Goal: Task Accomplishment & Management: Manage account settings

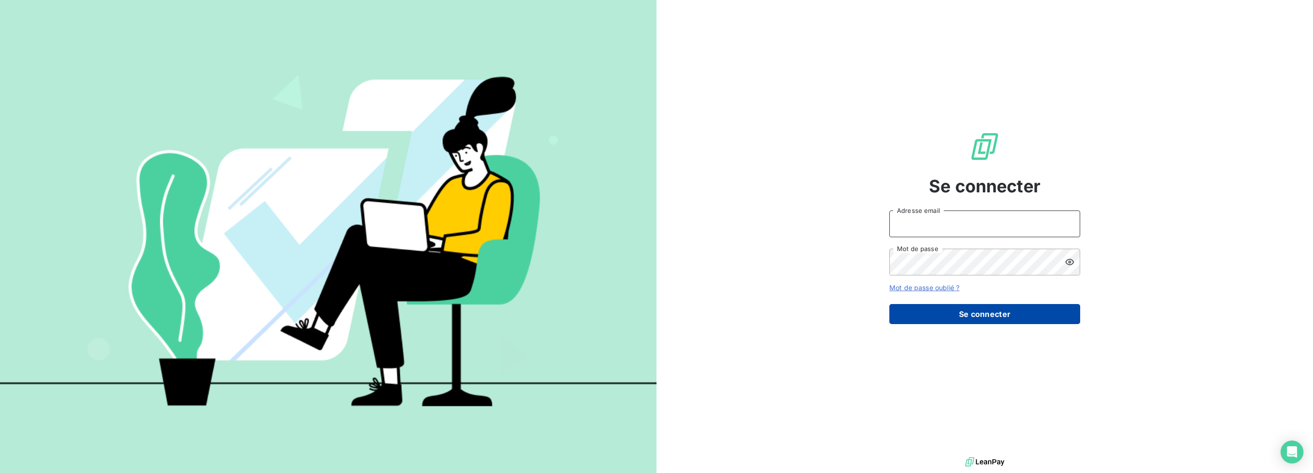
type input "[PERSON_NAME][EMAIL_ADDRESS][DOMAIN_NAME]"
click at [955, 307] on button "Se connecter" at bounding box center [984, 314] width 191 height 20
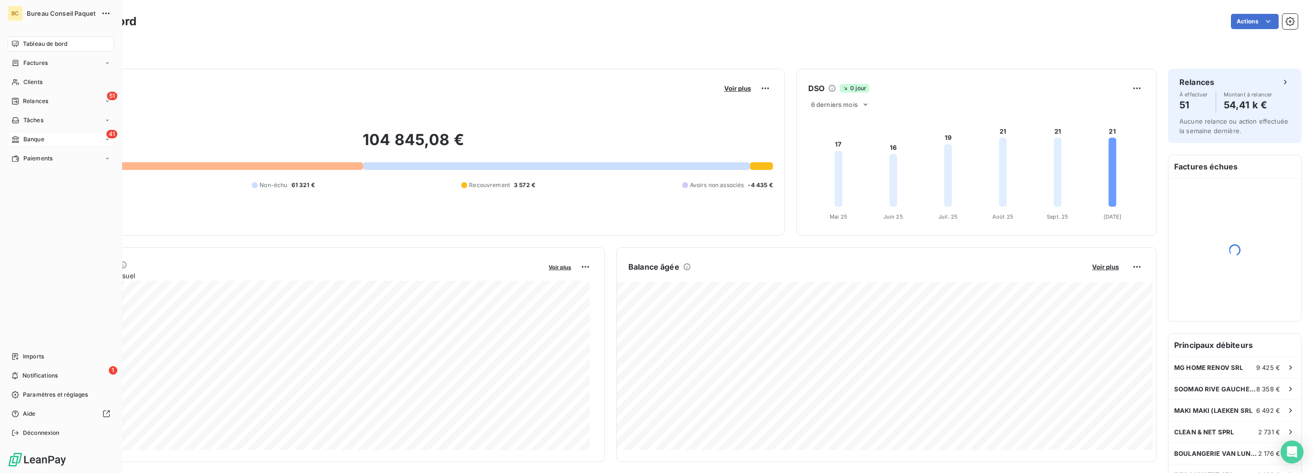
click at [29, 135] on span "Banque" at bounding box center [33, 139] width 21 height 9
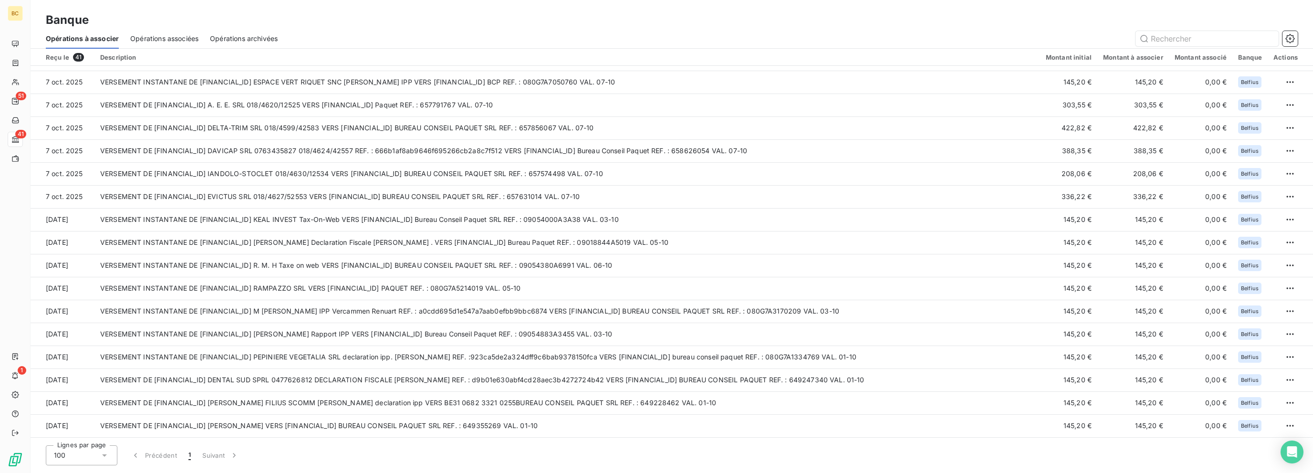
scroll to position [95, 0]
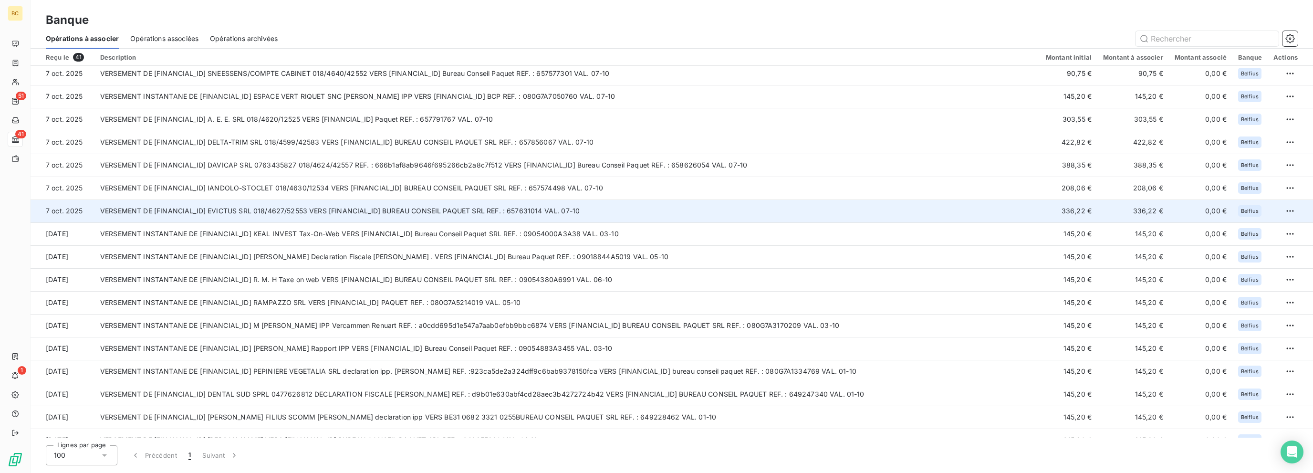
click at [496, 213] on td "VERSEMENT DE [FINANCIAL_ID] EVICTUS SRL 018/4627/52553 VERS [FINANCIAL_ID] BURE…" at bounding box center [566, 210] width 945 height 23
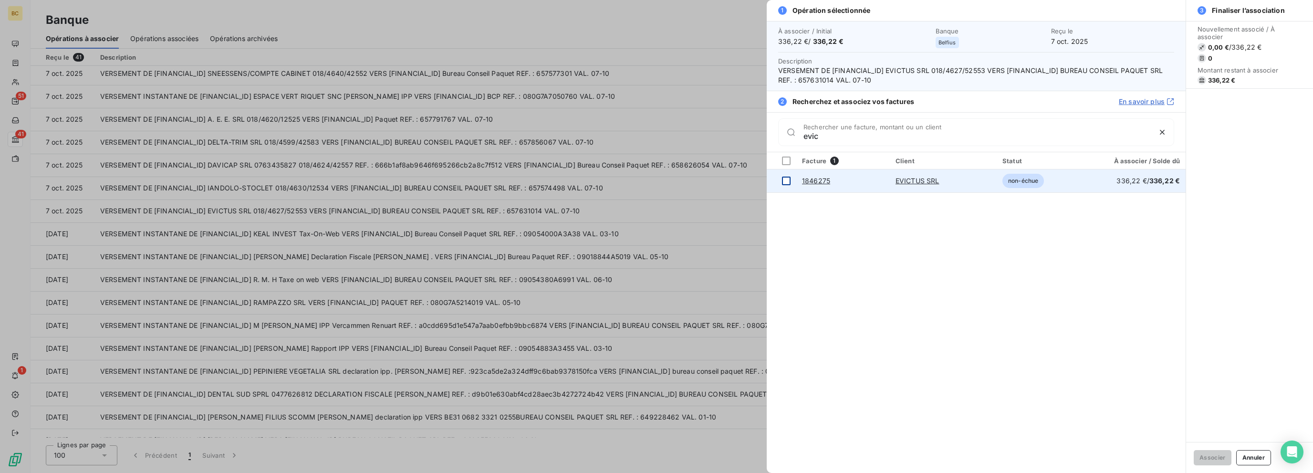
type input "evic"
click at [786, 179] on div at bounding box center [786, 180] width 9 height 9
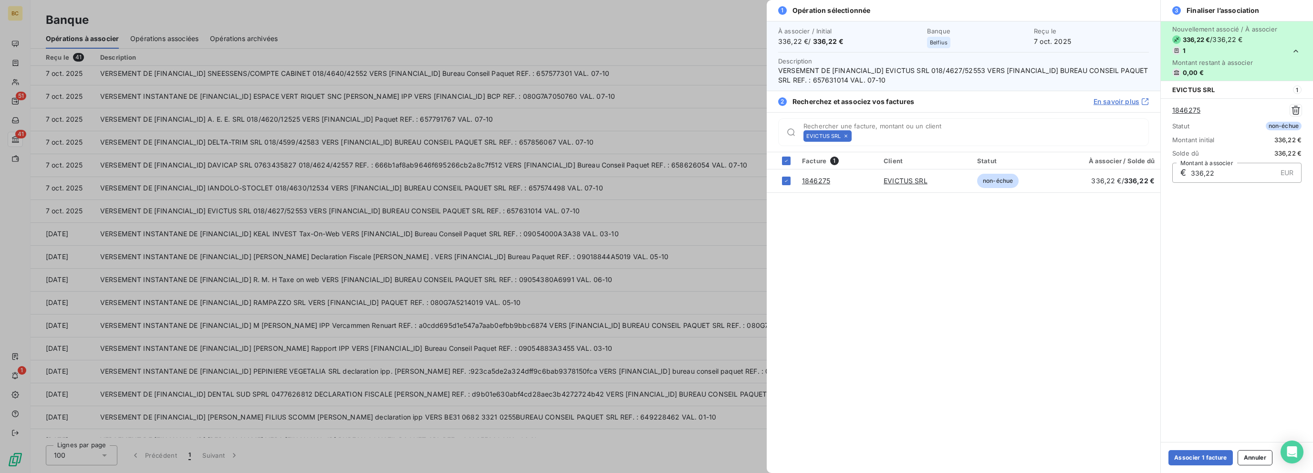
click at [1203, 449] on div "Associer 1 facture Annuler" at bounding box center [1236, 457] width 152 height 31
click at [1214, 457] on button "Associer 1 facture" at bounding box center [1200, 457] width 64 height 15
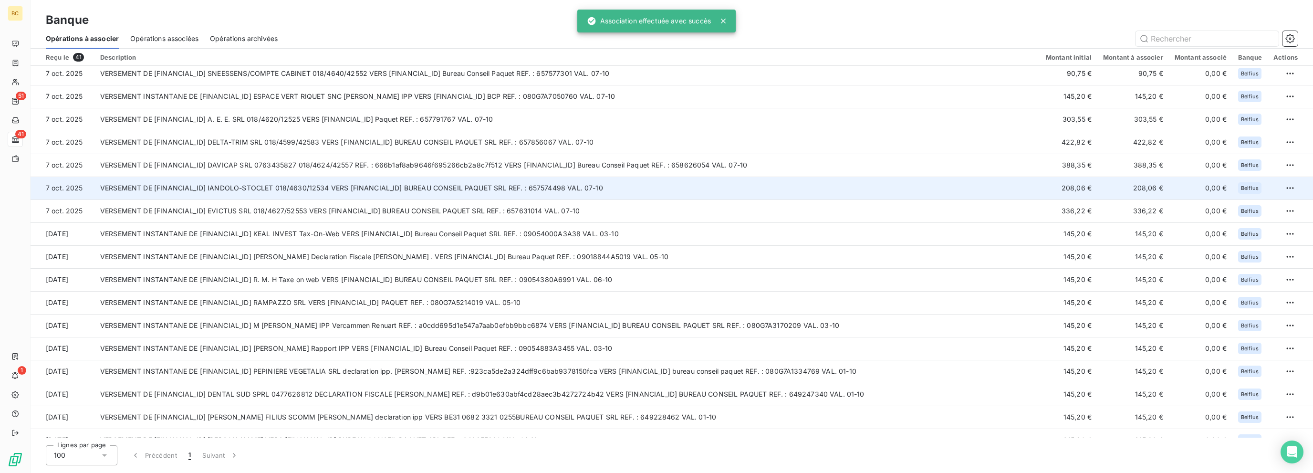
click at [431, 184] on td "VERSEMENT DE [FINANCIAL_ID] IANDOLO-STOCLET 018/4630/12534 VERS [FINANCIAL_ID] …" at bounding box center [566, 187] width 945 height 23
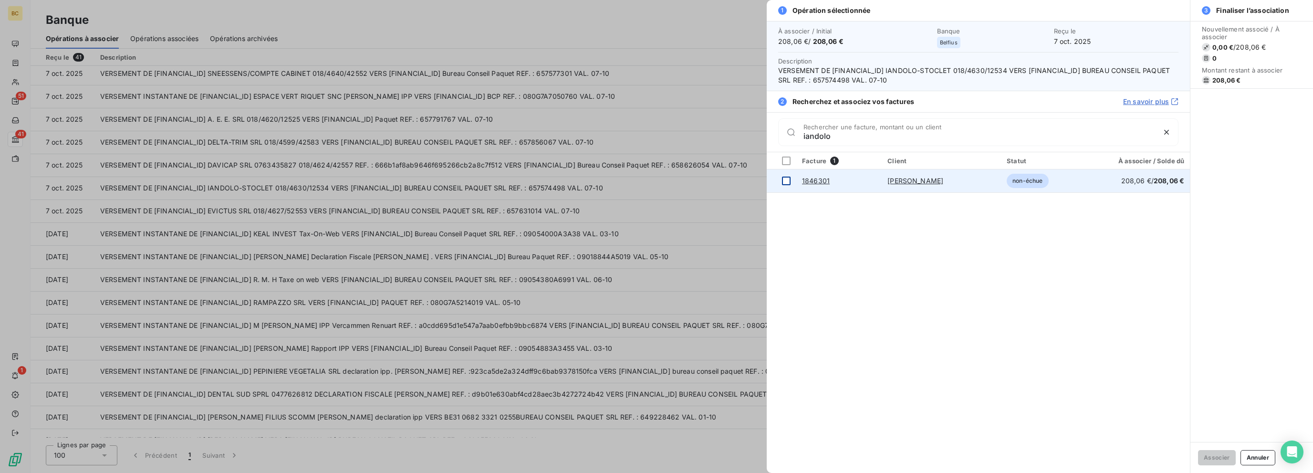
type input "iandolo"
click at [785, 178] on div at bounding box center [786, 180] width 9 height 9
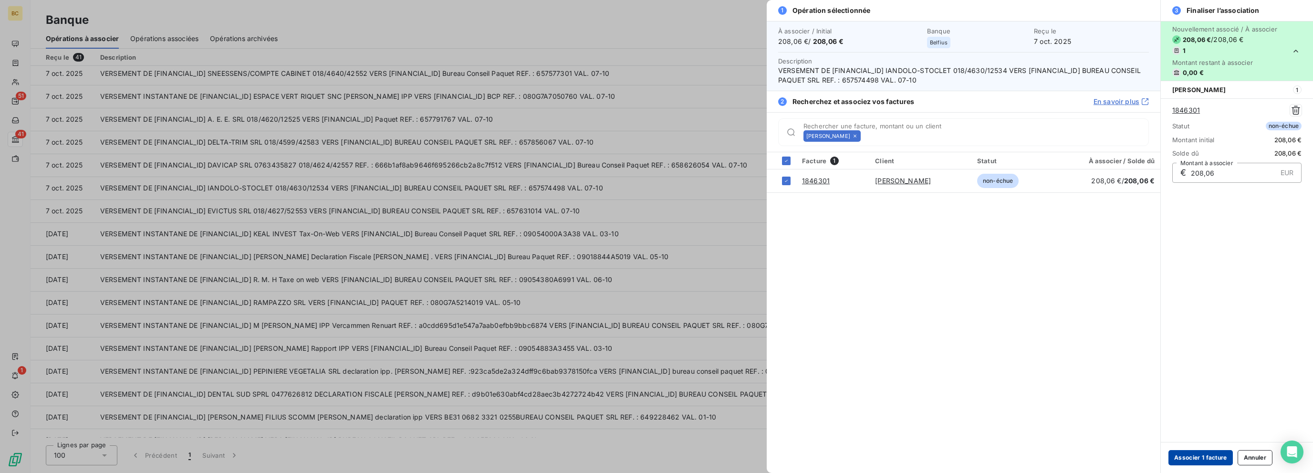
click at [1203, 450] on button "Associer 1 facture" at bounding box center [1200, 457] width 64 height 15
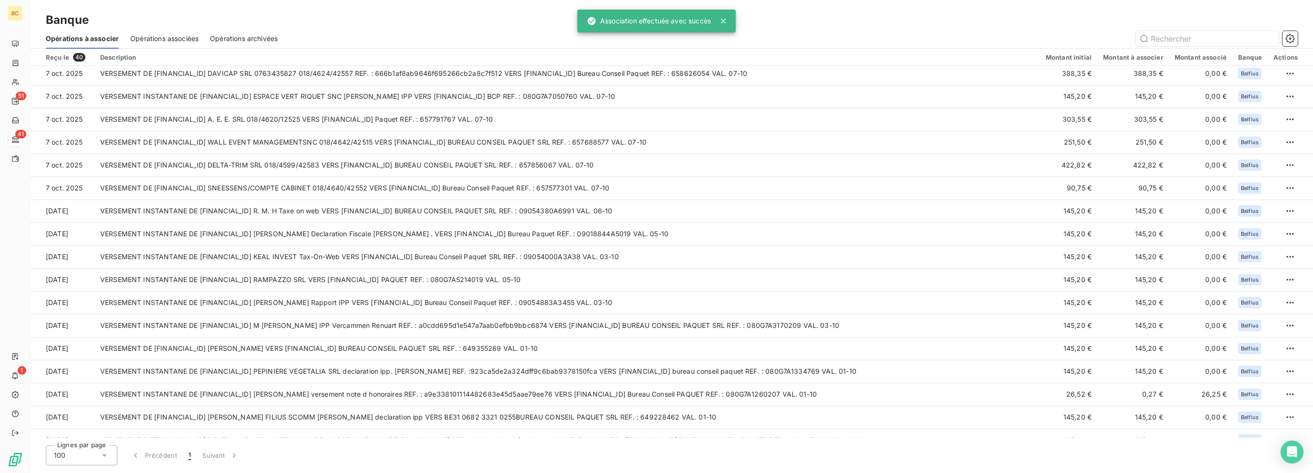
scroll to position [0, 0]
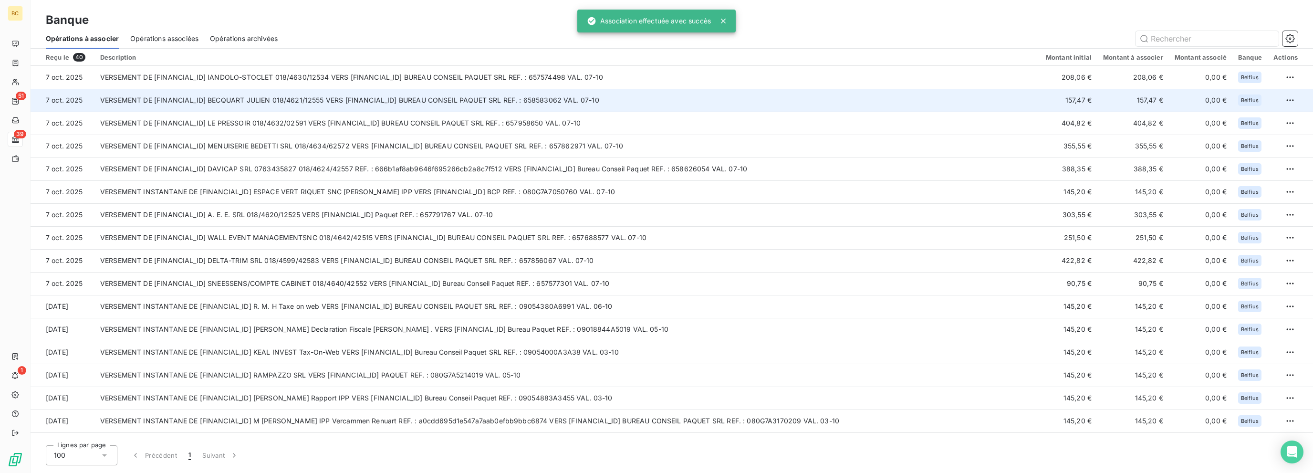
click at [353, 106] on td "VERSEMENT DE [FINANCIAL_ID] BECQUART JULIEN 018/4621/12555 VERS [FINANCIAL_ID] …" at bounding box center [566, 100] width 945 height 23
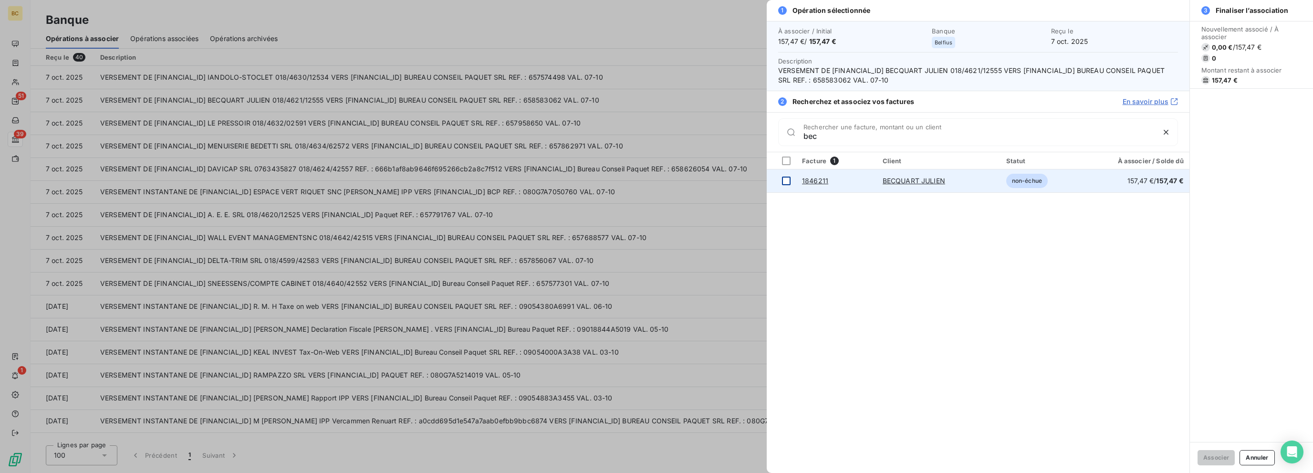
type input "bec"
click at [786, 182] on div at bounding box center [786, 180] width 9 height 9
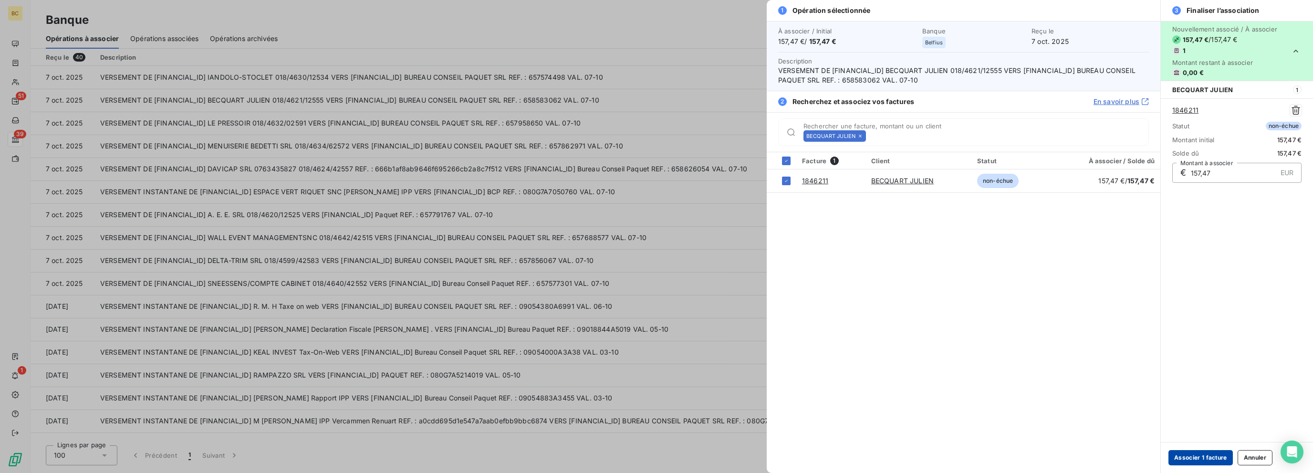
click at [1188, 457] on button "Associer 1 facture" at bounding box center [1200, 457] width 64 height 15
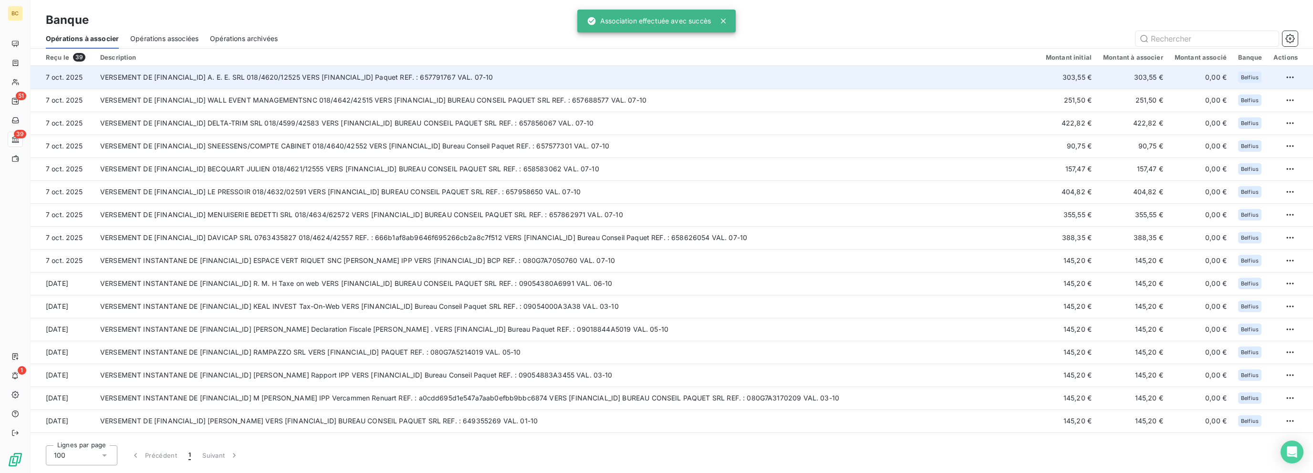
click at [414, 86] on td "VERSEMENT DE [FINANCIAL_ID] A. E. E. SRL 018/4620/12525 VERS [FINANCIAL_ID] Paq…" at bounding box center [566, 77] width 945 height 23
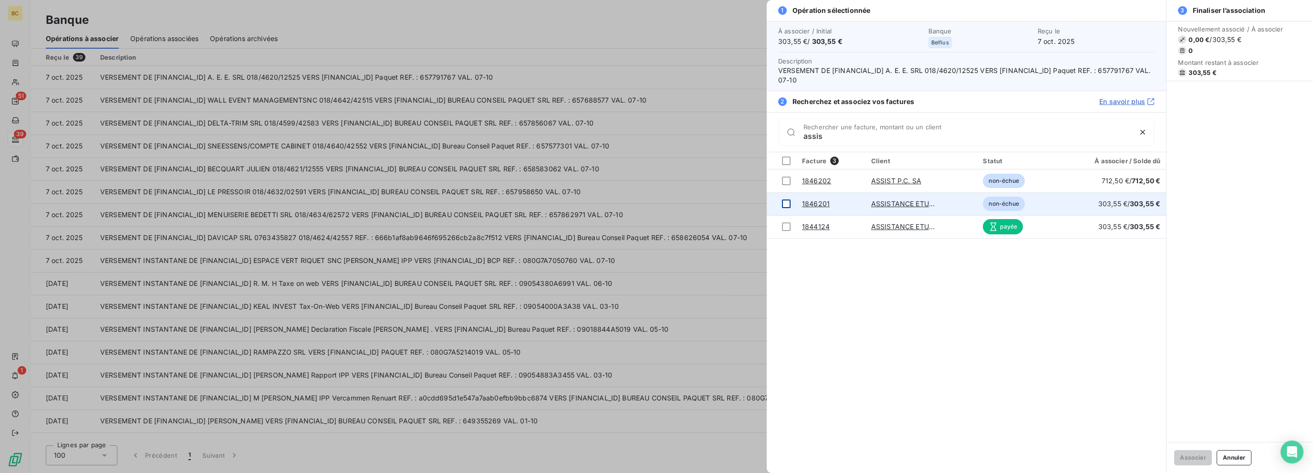
type input "assis"
click at [788, 201] on div at bounding box center [786, 203] width 9 height 9
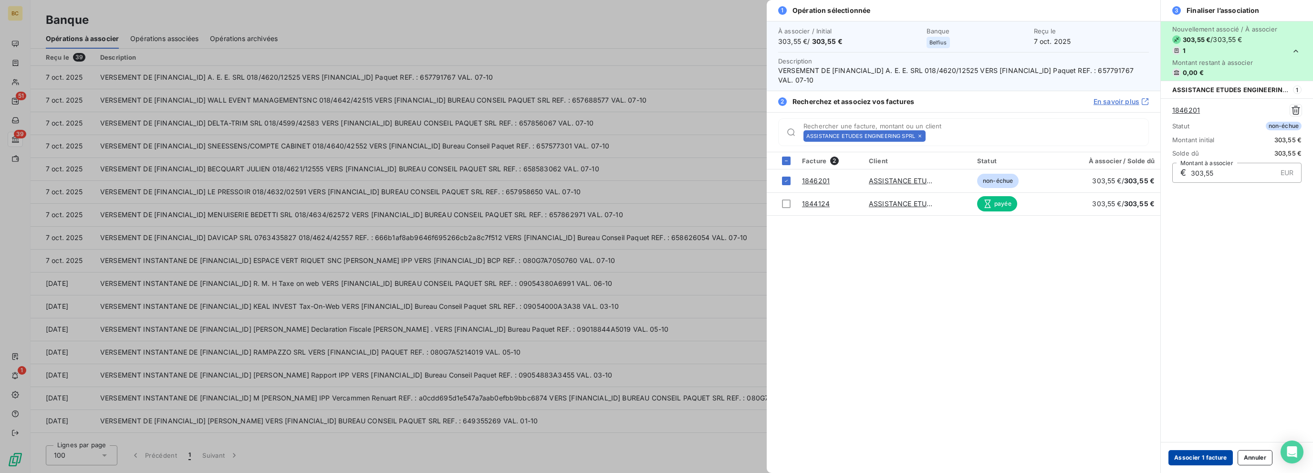
click at [1183, 458] on button "Associer 1 facture" at bounding box center [1200, 457] width 64 height 15
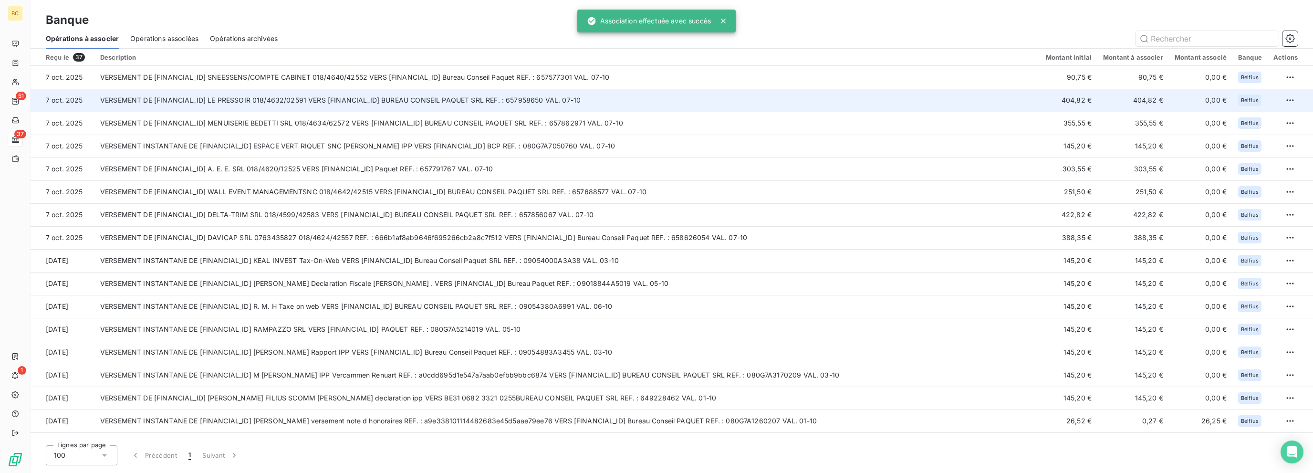
click at [473, 100] on td "VERSEMENT DE [FINANCIAL_ID] LE PRESSOIR 018/4632/02591 VERS [FINANCIAL_ID] BURE…" at bounding box center [566, 100] width 945 height 23
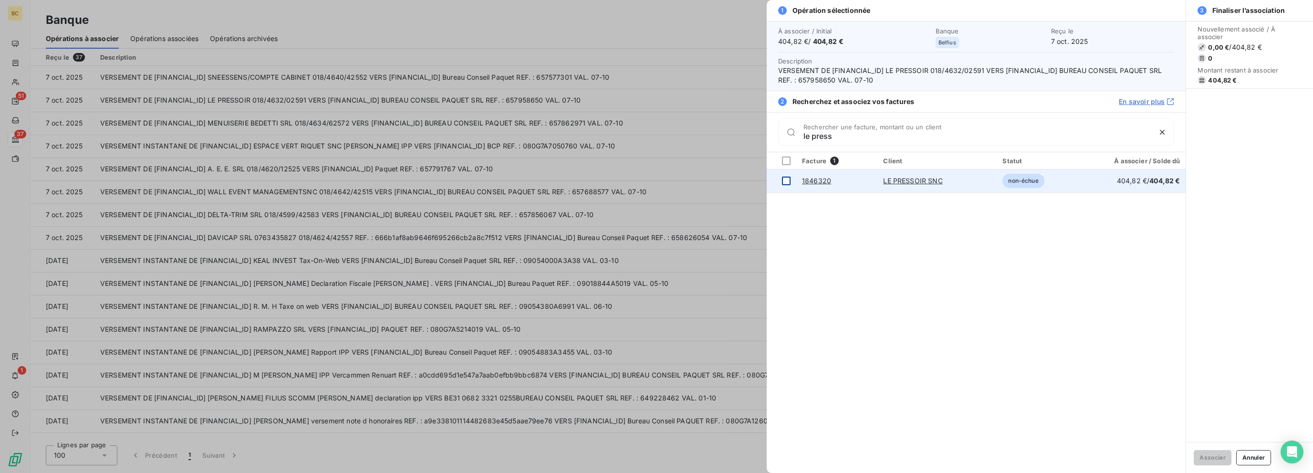
type input "le press"
click at [784, 180] on div at bounding box center [786, 180] width 9 height 9
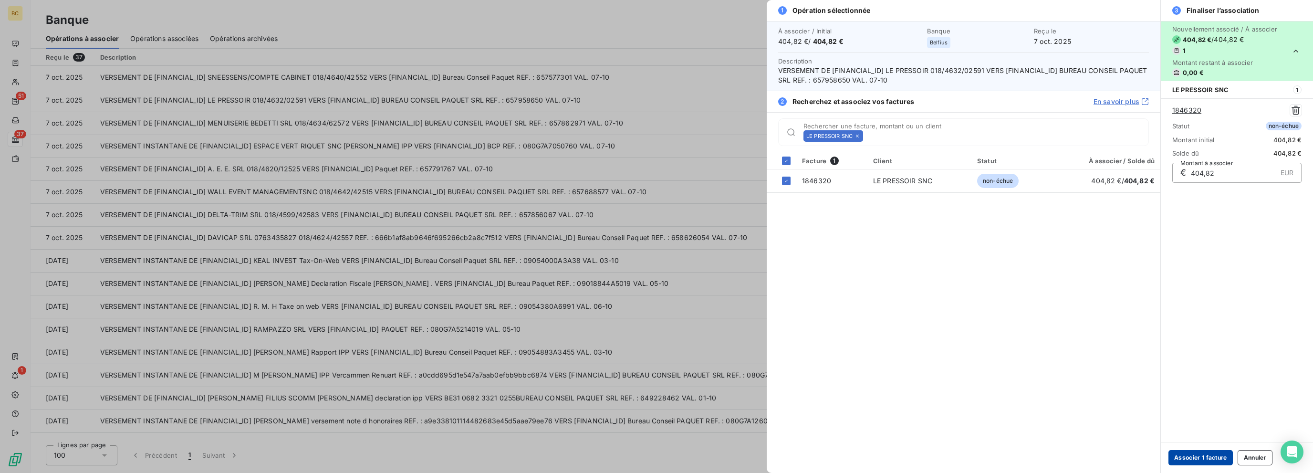
click at [1186, 455] on button "Associer 1 facture" at bounding box center [1200, 457] width 64 height 15
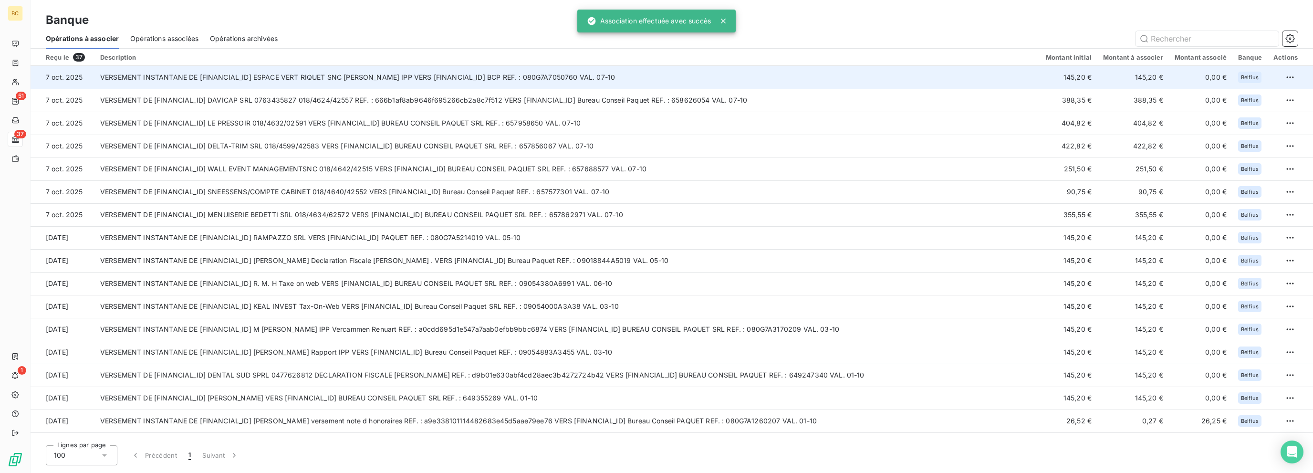
click at [358, 81] on td "VERSEMENT INSTANTANE DE [FINANCIAL_ID] ESPACE VERT RIQUET SNC [PERSON_NAME] IPP…" at bounding box center [566, 77] width 945 height 23
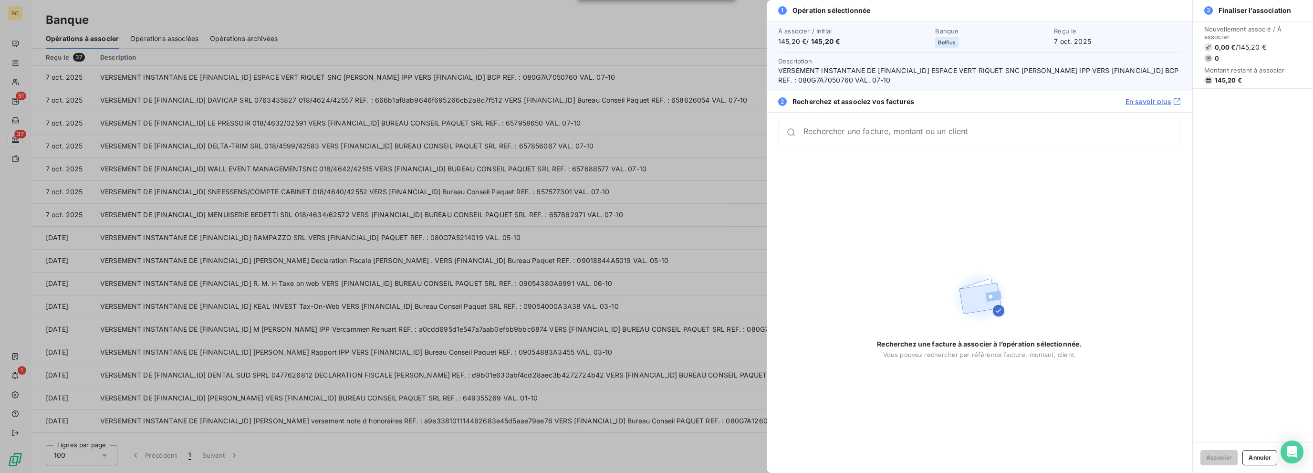
click at [442, 181] on div at bounding box center [656, 236] width 1313 height 473
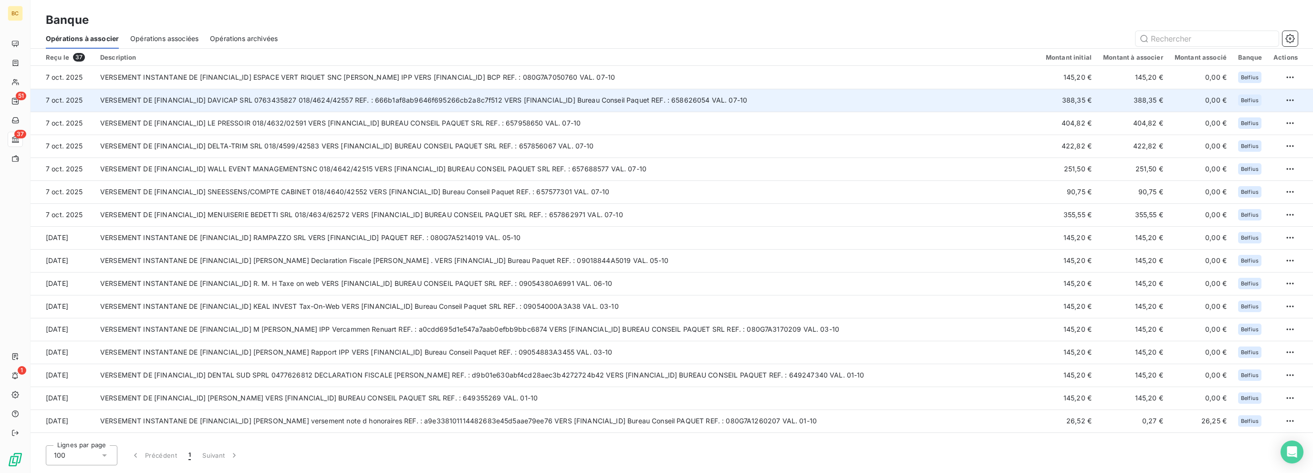
click at [301, 101] on td "VERSEMENT DE [FINANCIAL_ID] DAVICAP SRL 0763435827 018/4624/42557 REF. : 666b1a…" at bounding box center [566, 100] width 945 height 23
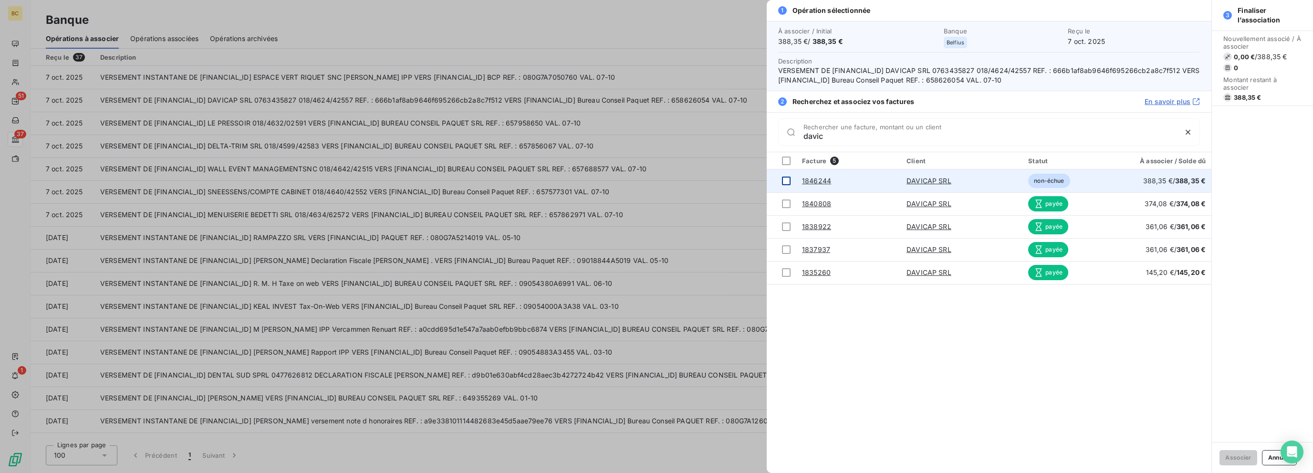
type input "davic"
click at [790, 175] on td at bounding box center [781, 180] width 30 height 23
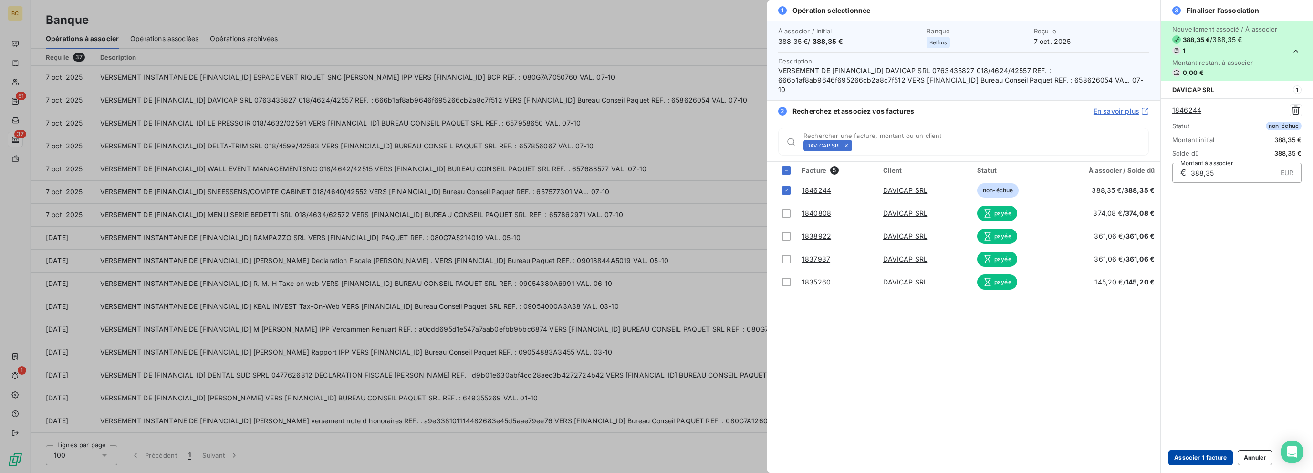
click at [1199, 464] on button "Associer 1 facture" at bounding box center [1200, 457] width 64 height 15
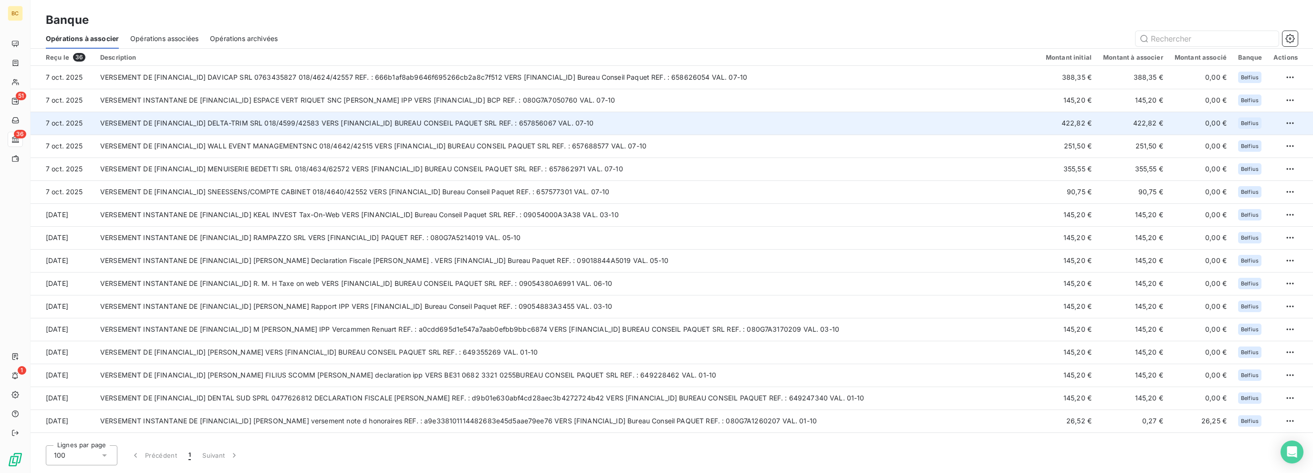
click at [457, 120] on td "VERSEMENT DE [FINANCIAL_ID] DELTA-TRIM SRL 018/4599/42583 VERS [FINANCIAL_ID] B…" at bounding box center [566, 123] width 945 height 23
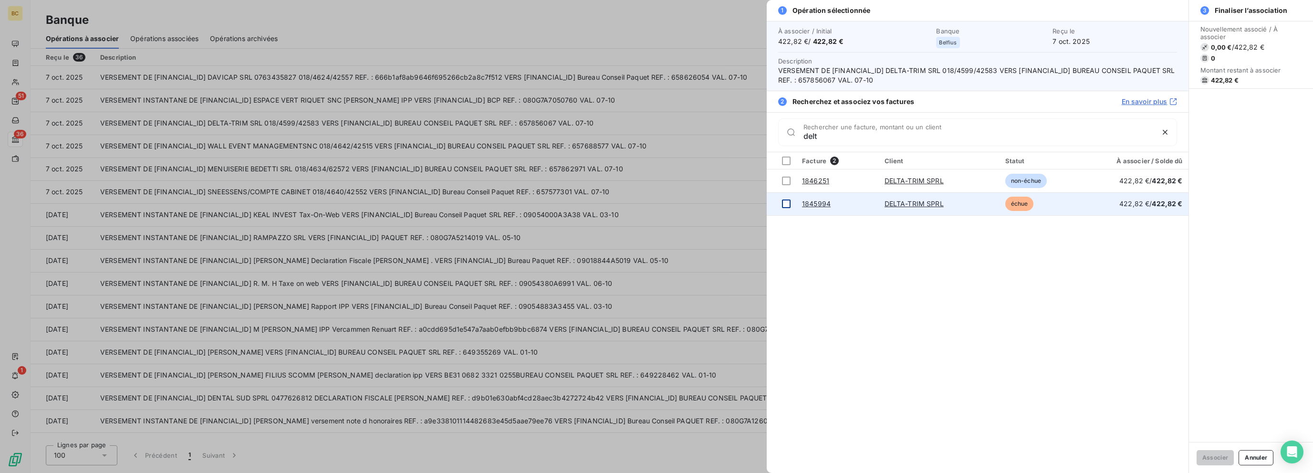
type input "delt"
click at [781, 202] on td at bounding box center [781, 203] width 30 height 23
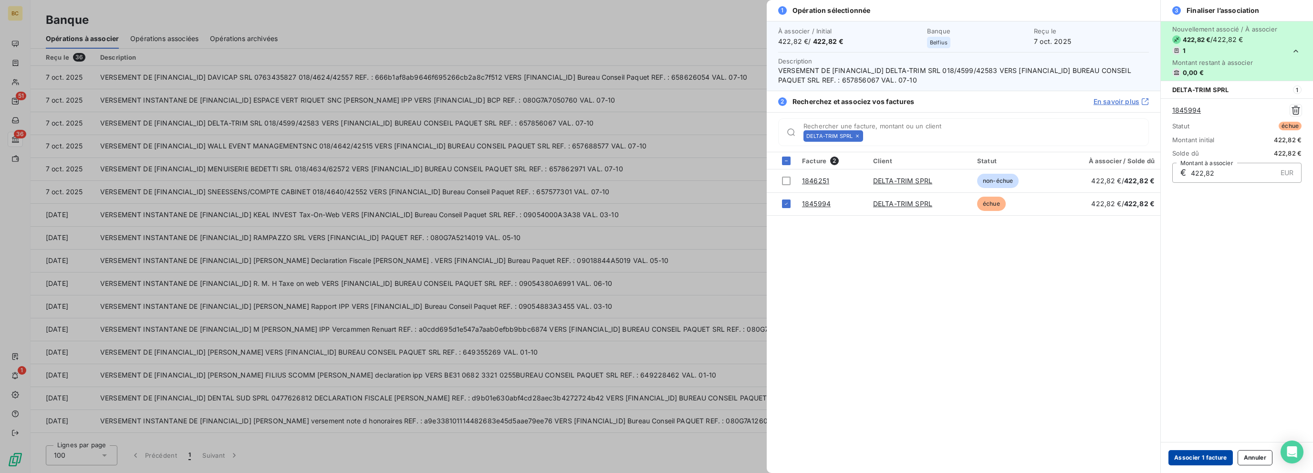
click at [1199, 461] on button "Associer 1 facture" at bounding box center [1200, 457] width 64 height 15
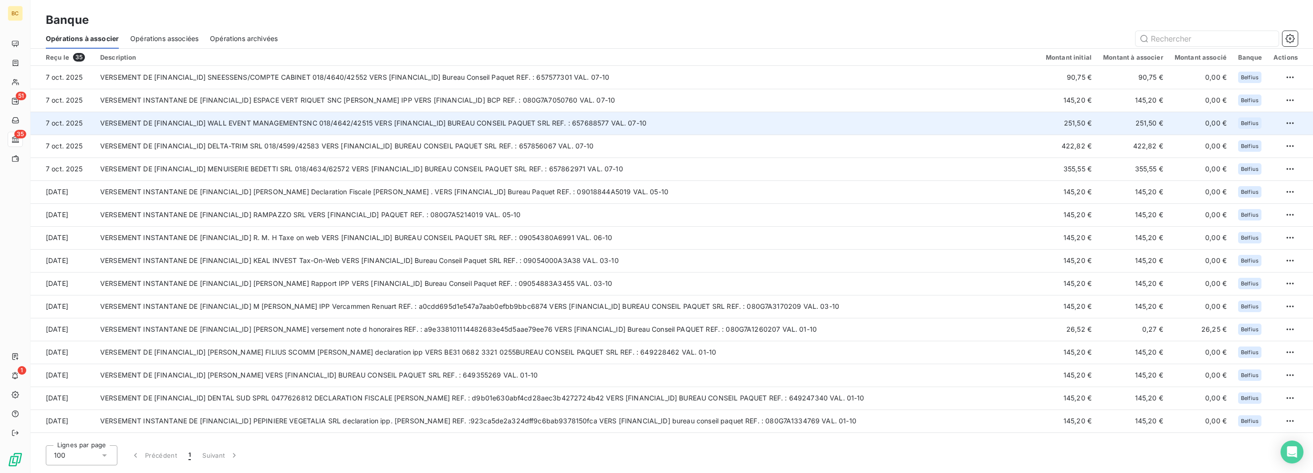
click at [452, 133] on td "VERSEMENT DE [FINANCIAL_ID] WALL EVENT MANAGEMENTSNC 018/4642/42515 VERS [FINAN…" at bounding box center [566, 123] width 945 height 23
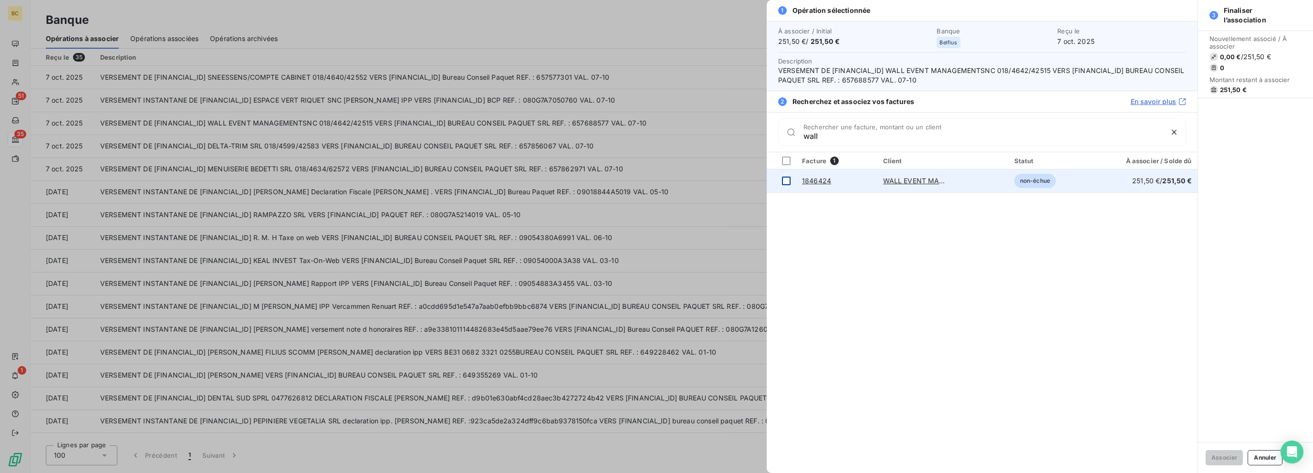
type input "wall"
click at [786, 178] on div at bounding box center [786, 180] width 9 height 9
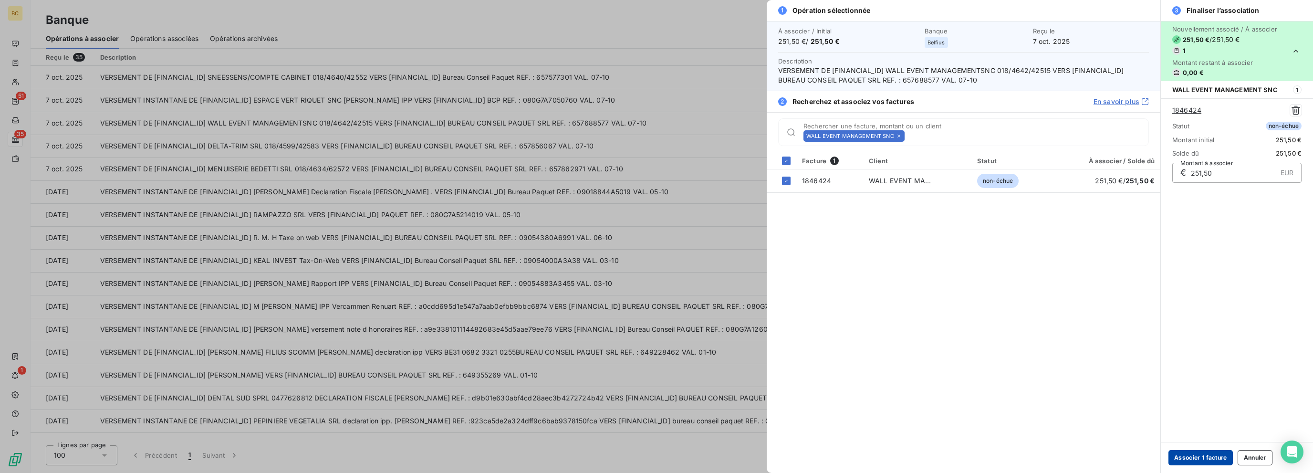
click at [1204, 457] on button "Associer 1 facture" at bounding box center [1200, 457] width 64 height 15
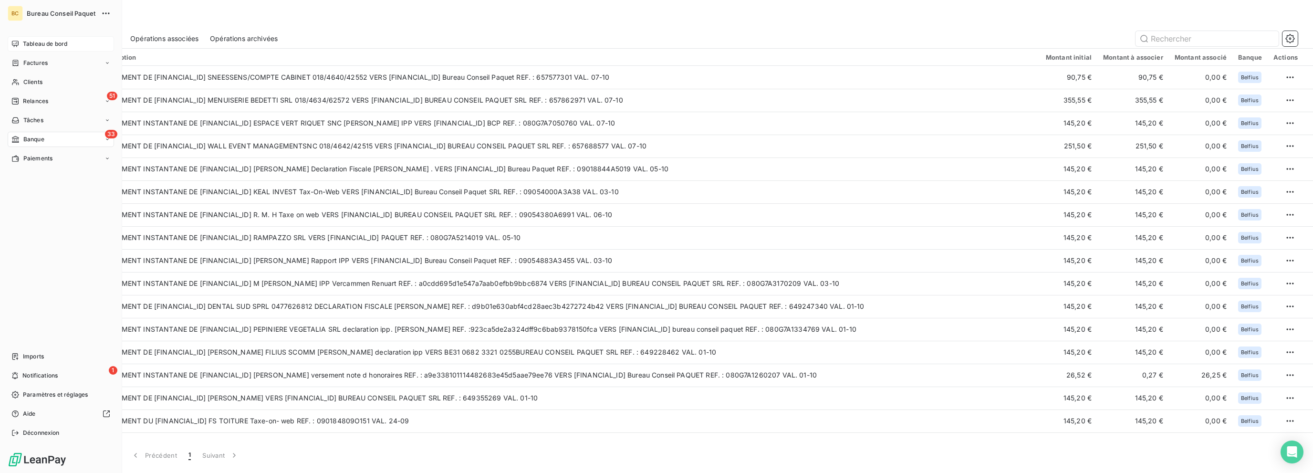
click at [31, 48] on div "Tableau de bord" at bounding box center [61, 43] width 106 height 15
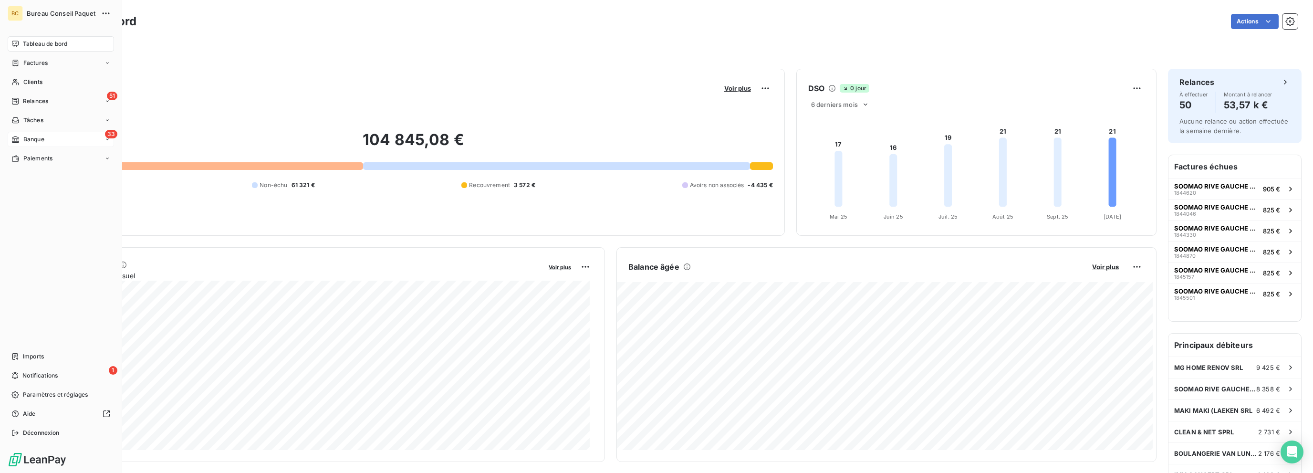
click at [32, 139] on span "Banque" at bounding box center [33, 139] width 21 height 9
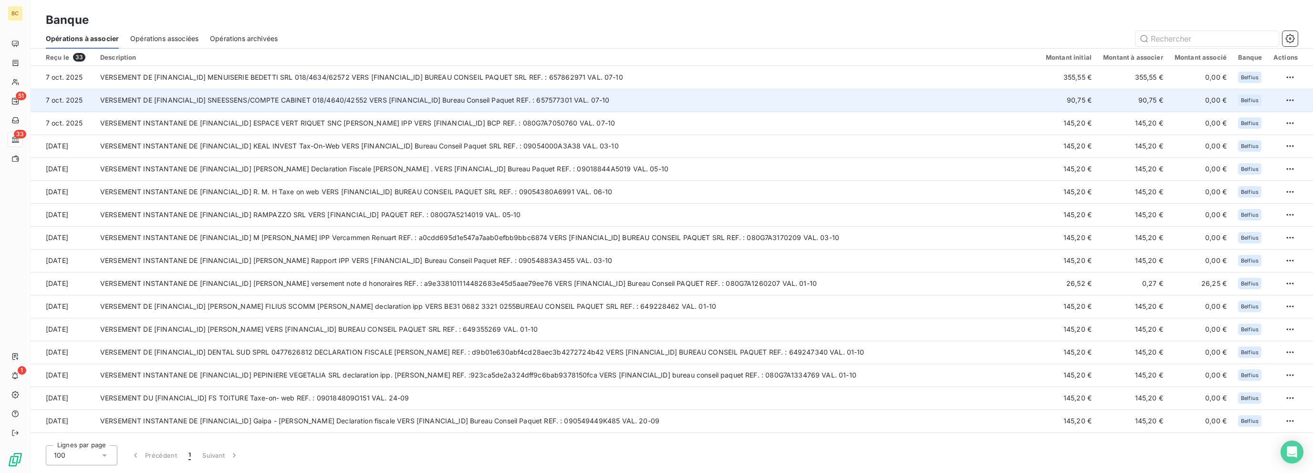
click at [328, 95] on td "VERSEMENT DE [FINANCIAL_ID] SNEESSENS/COMPTE CABINET 018/4640/42552 VERS [FINAN…" at bounding box center [566, 100] width 945 height 23
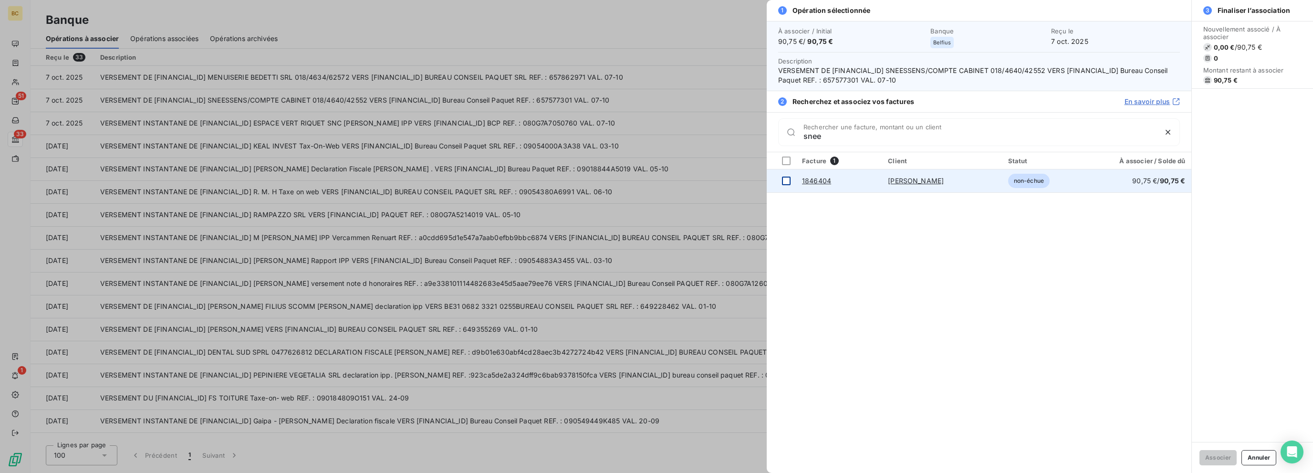
type input "snee"
click at [786, 177] on div at bounding box center [786, 180] width 9 height 9
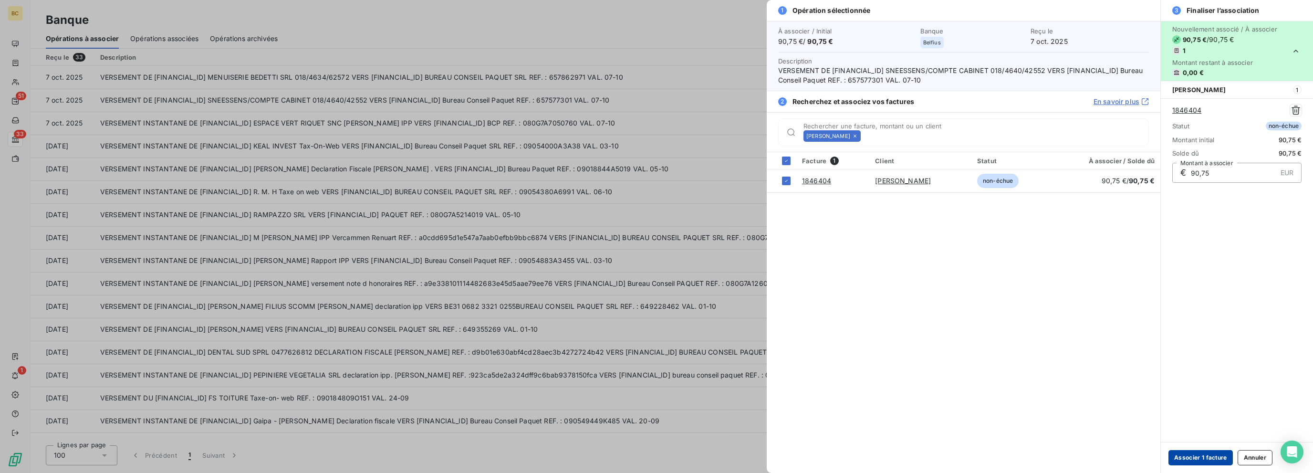
click at [1201, 452] on button "Associer 1 facture" at bounding box center [1200, 457] width 64 height 15
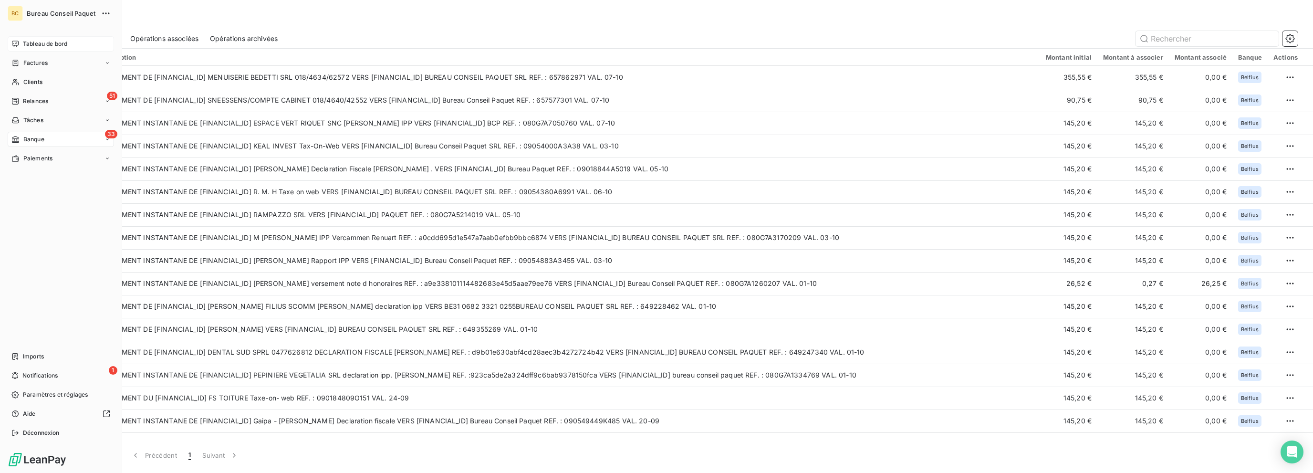
click at [53, 40] on span "Tableau de bord" at bounding box center [45, 44] width 44 height 9
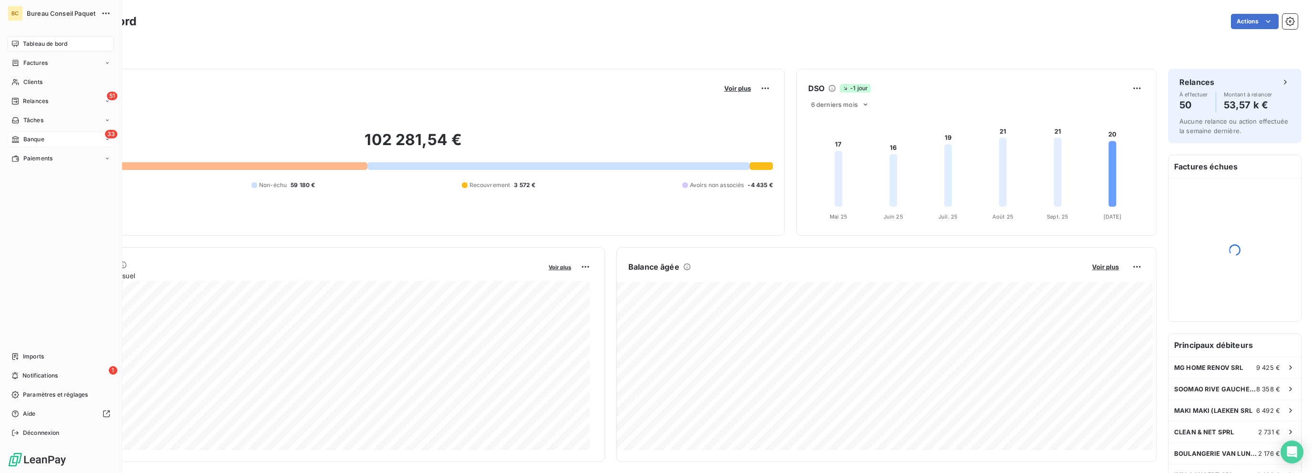
click at [48, 137] on div "33 Banque" at bounding box center [61, 139] width 106 height 15
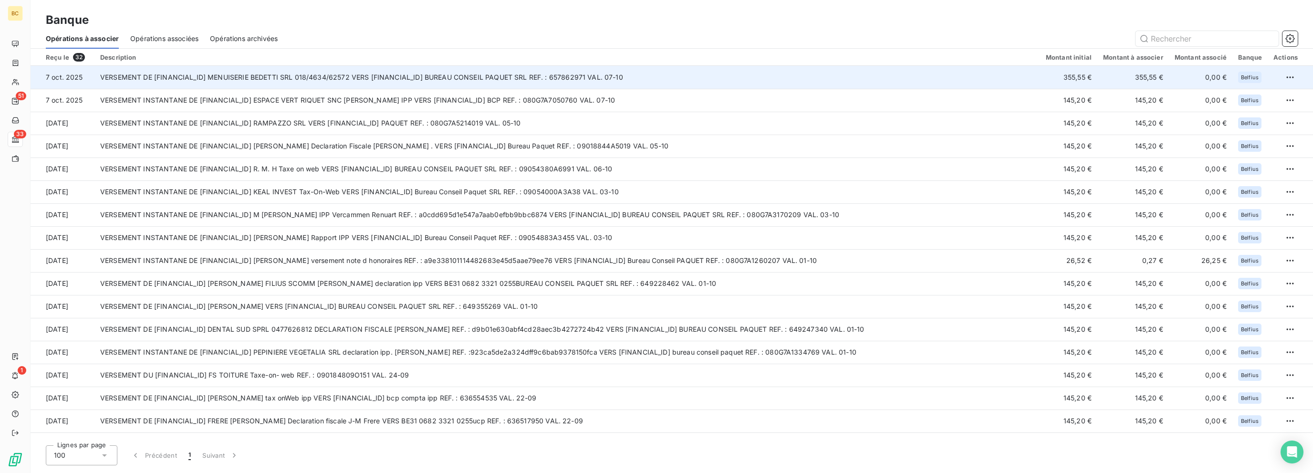
drag, startPoint x: 345, startPoint y: 87, endPoint x: 352, endPoint y: 76, distance: 13.3
click at [352, 76] on td "VERSEMENT DE [FINANCIAL_ID] MENUISERIE BEDETTI SRL 018/4634/62572 VERS [FINANCI…" at bounding box center [566, 77] width 945 height 23
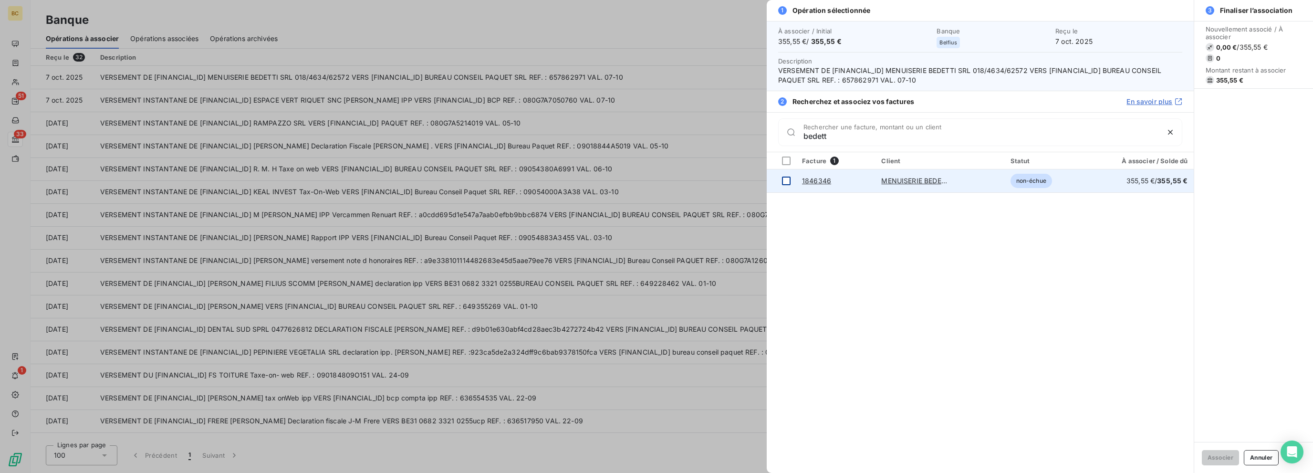
type input "bedett"
click at [785, 181] on div at bounding box center [786, 180] width 9 height 9
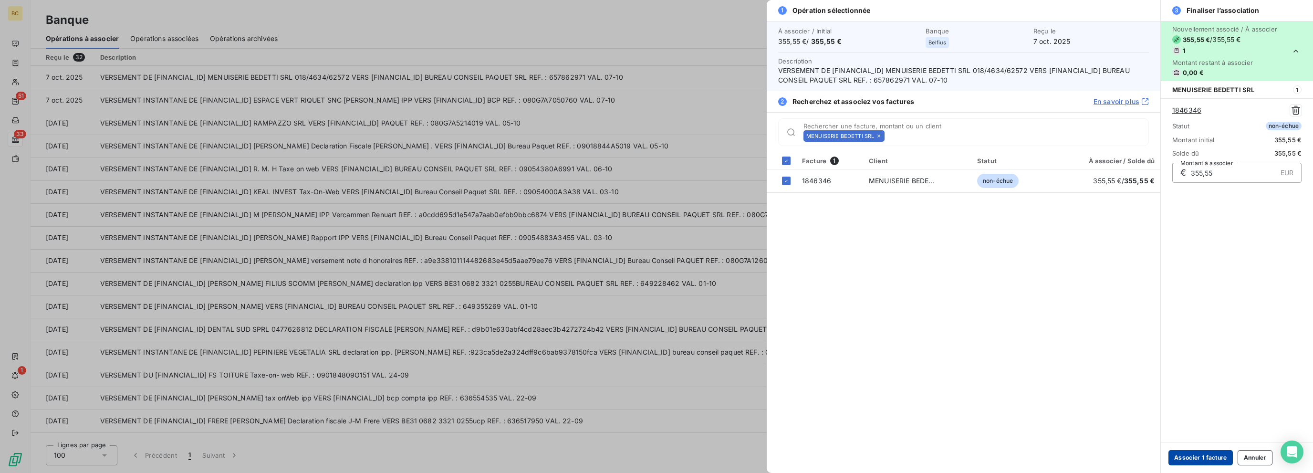
click at [1199, 453] on button "Associer 1 facture" at bounding box center [1200, 457] width 64 height 15
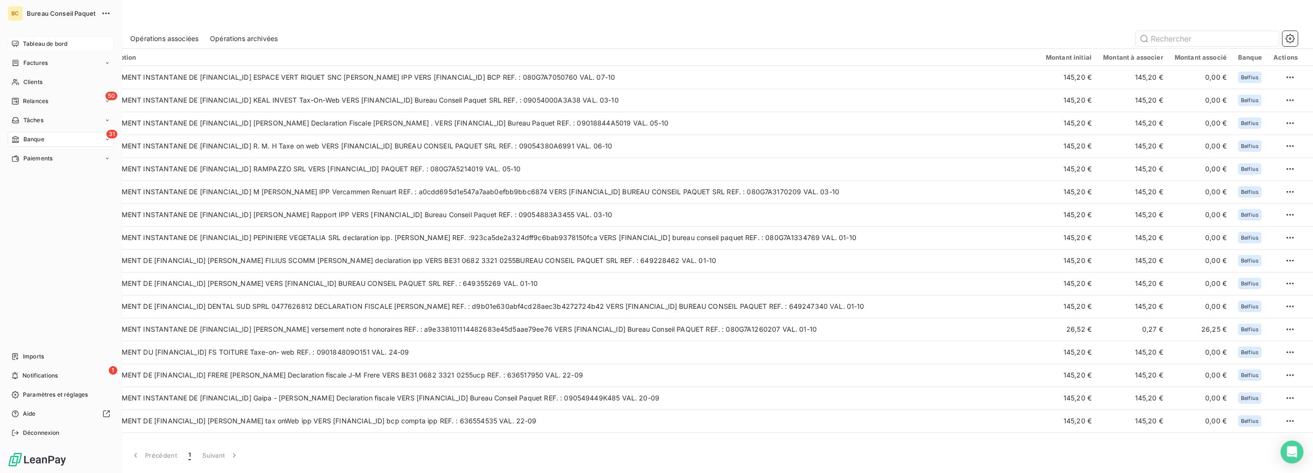
click at [25, 40] on span "Tableau de bord" at bounding box center [45, 44] width 44 height 9
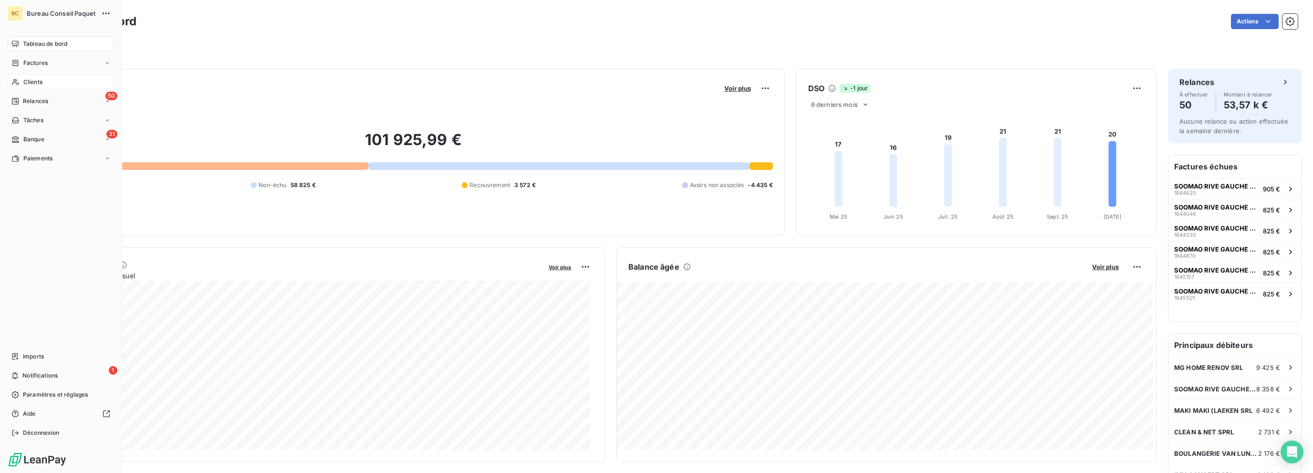
click at [46, 85] on div "Clients" at bounding box center [61, 81] width 106 height 15
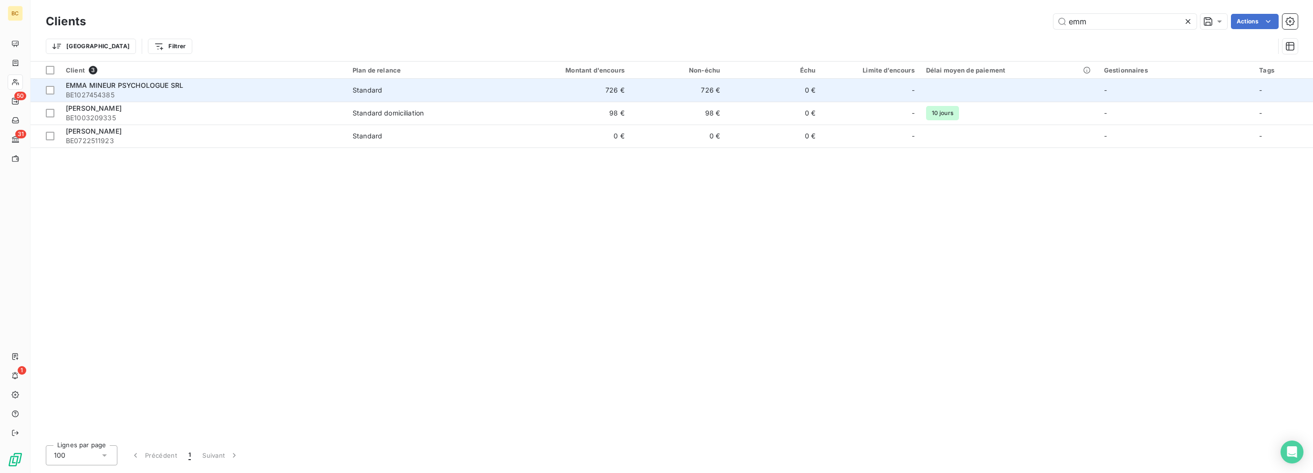
type input "emm"
click at [165, 84] on span "EMMA MINEUR PSYCHOLOGUE SRL" at bounding box center [124, 85] width 117 height 8
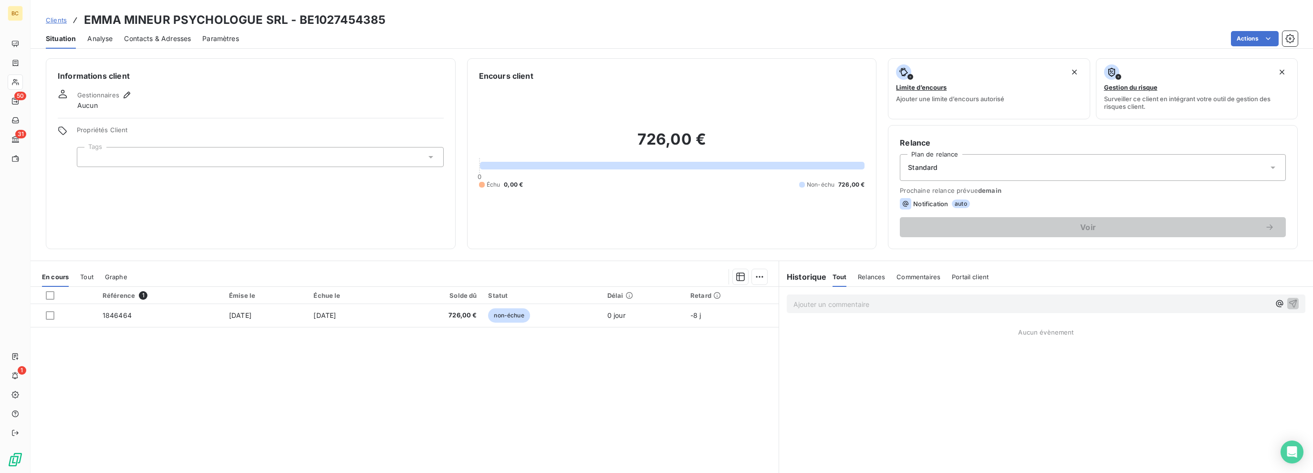
click at [159, 38] on span "Contacts & Adresses" at bounding box center [157, 39] width 67 height 10
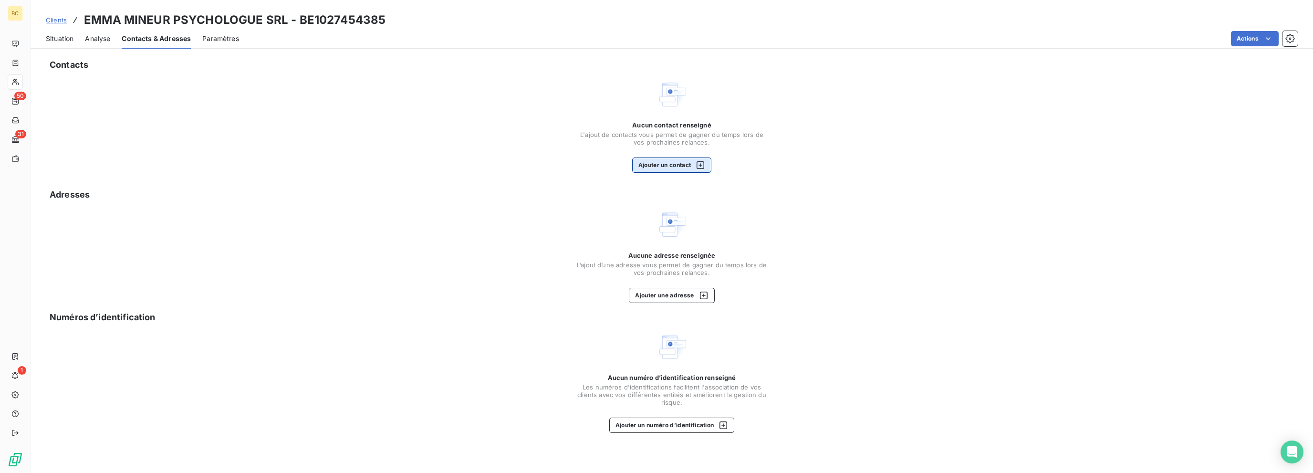
click at [690, 164] on button "Ajouter un contact" at bounding box center [672, 164] width 80 height 15
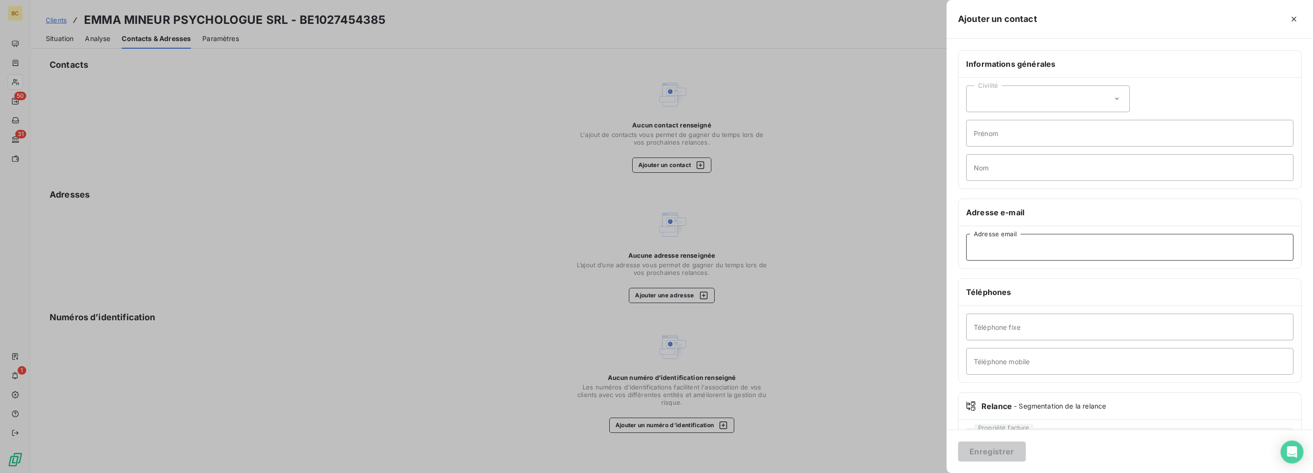
click at [1000, 246] on input "Adresse email" at bounding box center [1129, 247] width 327 height 27
paste input "[EMAIL_ADDRESS][DOMAIN_NAME]"
type input "[EMAIL_ADDRESS][DOMAIN_NAME]"
click at [981, 103] on div "Civilité" at bounding box center [1048, 98] width 164 height 27
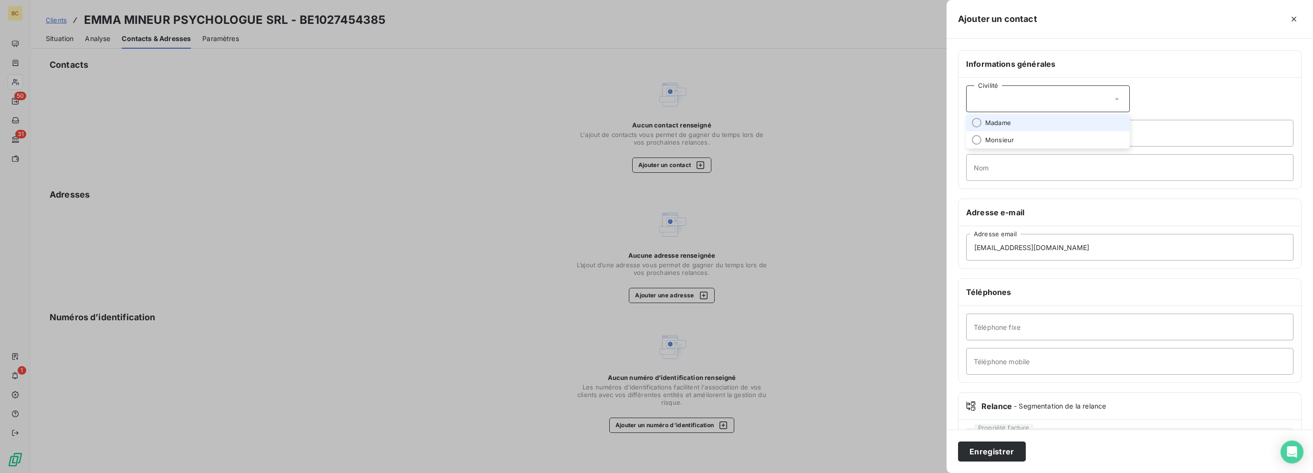
click at [993, 128] on li "Madame" at bounding box center [1048, 122] width 164 height 17
click at [995, 141] on input "Prénom" at bounding box center [1129, 133] width 327 height 27
type input "[PERSON_NAME]"
type input "Mineur"
click at [983, 445] on button "Enregistrer" at bounding box center [992, 451] width 68 height 20
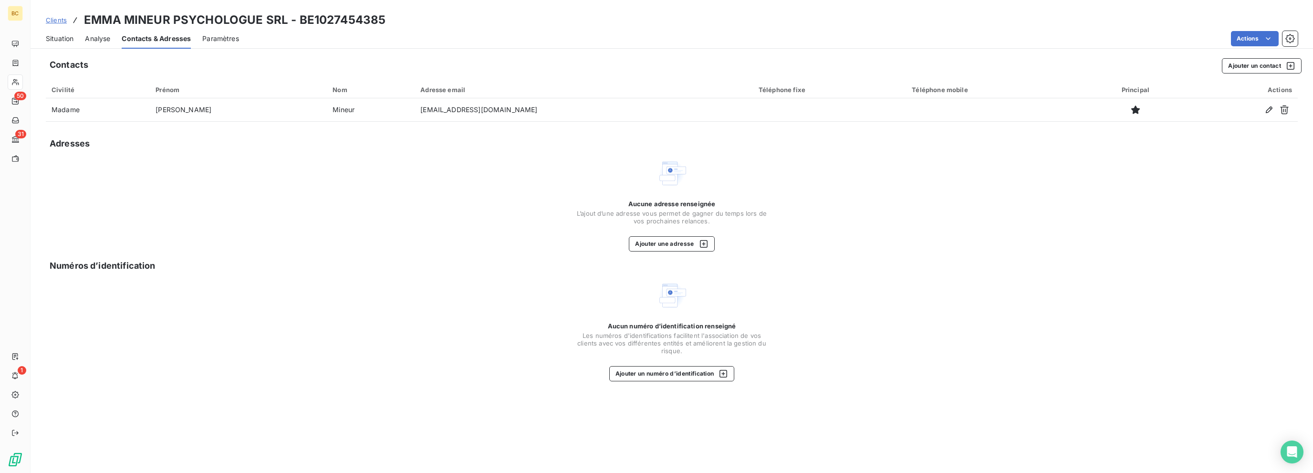
click at [62, 39] on span "Situation" at bounding box center [60, 39] width 28 height 10
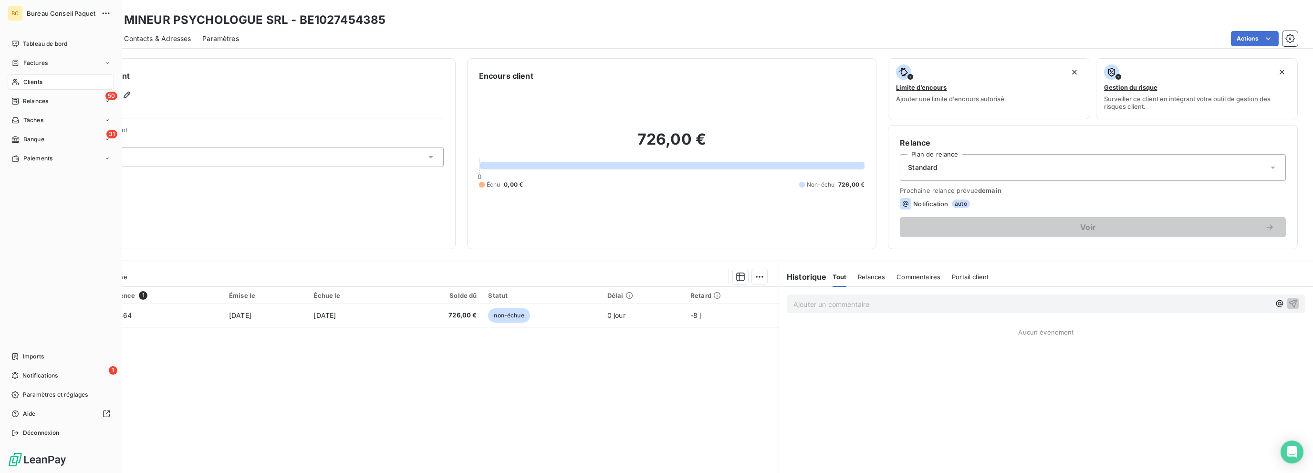
click at [41, 85] on span "Clients" at bounding box center [32, 82] width 19 height 9
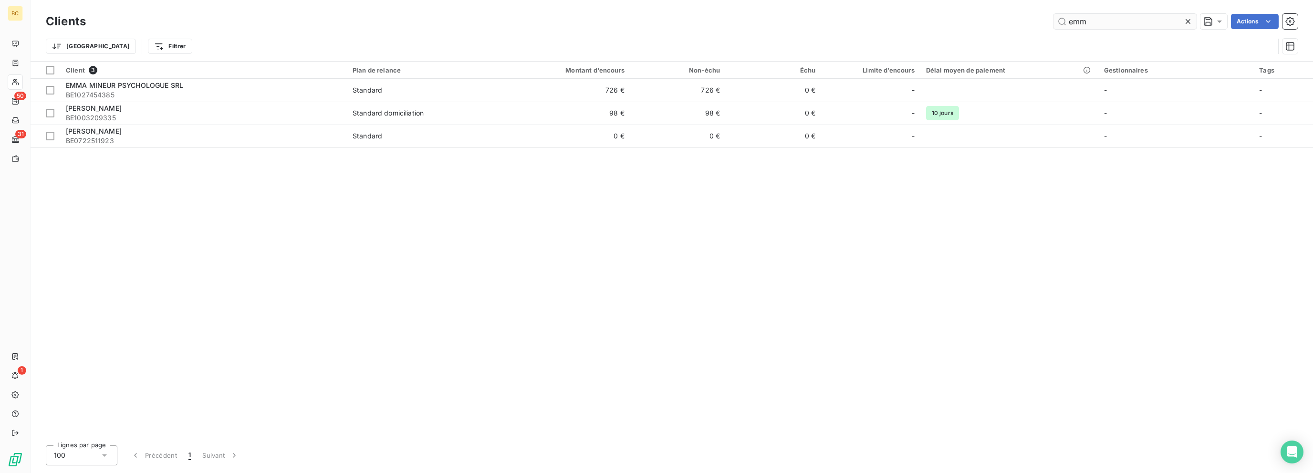
click at [1068, 21] on input "emm" at bounding box center [1124, 21] width 143 height 15
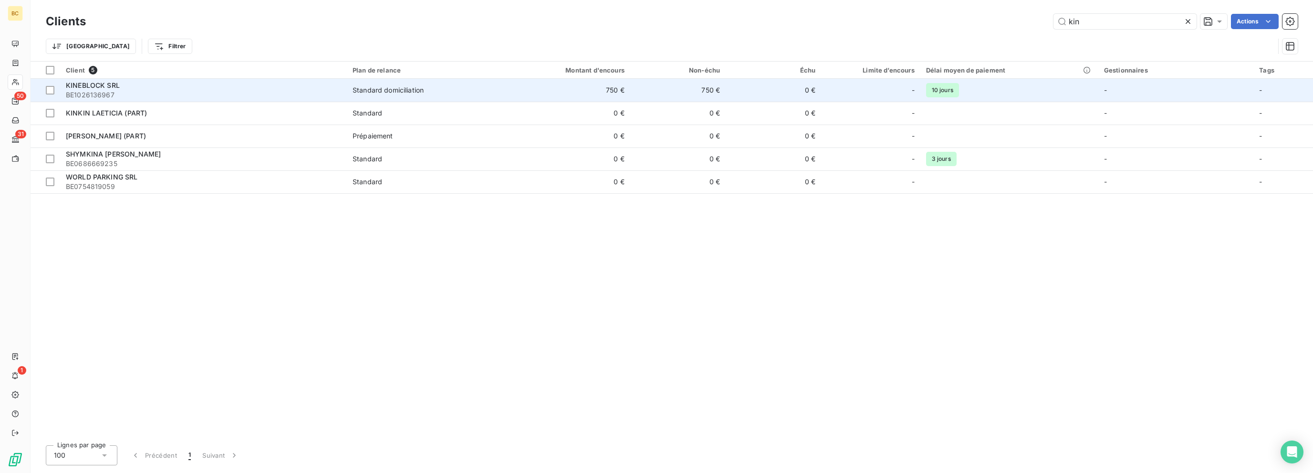
type input "kin"
click at [139, 83] on div "KINEBLOCK SRL" at bounding box center [203, 86] width 275 height 10
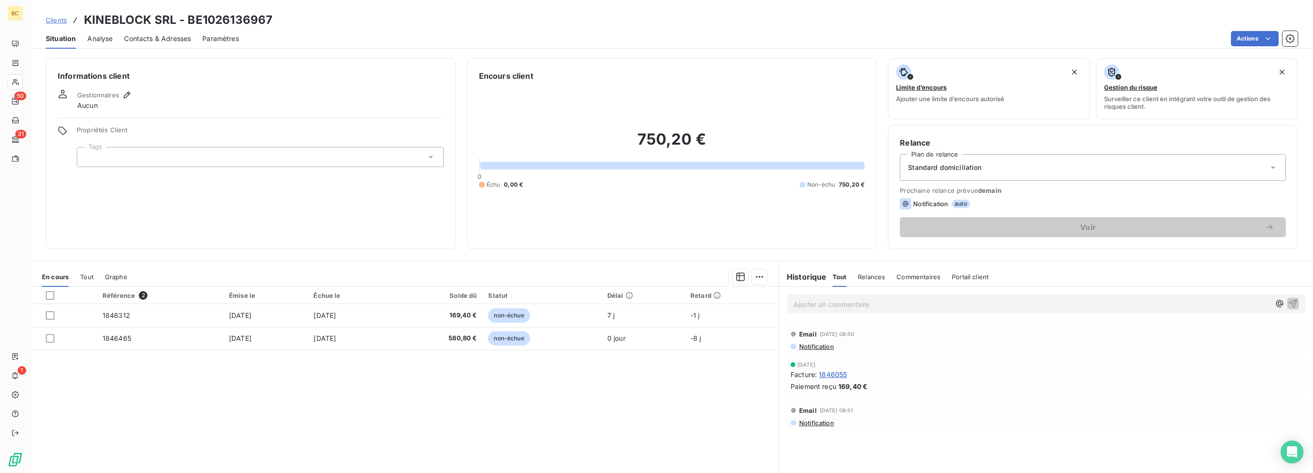
click at [141, 38] on span "Contacts & Adresses" at bounding box center [157, 39] width 67 height 10
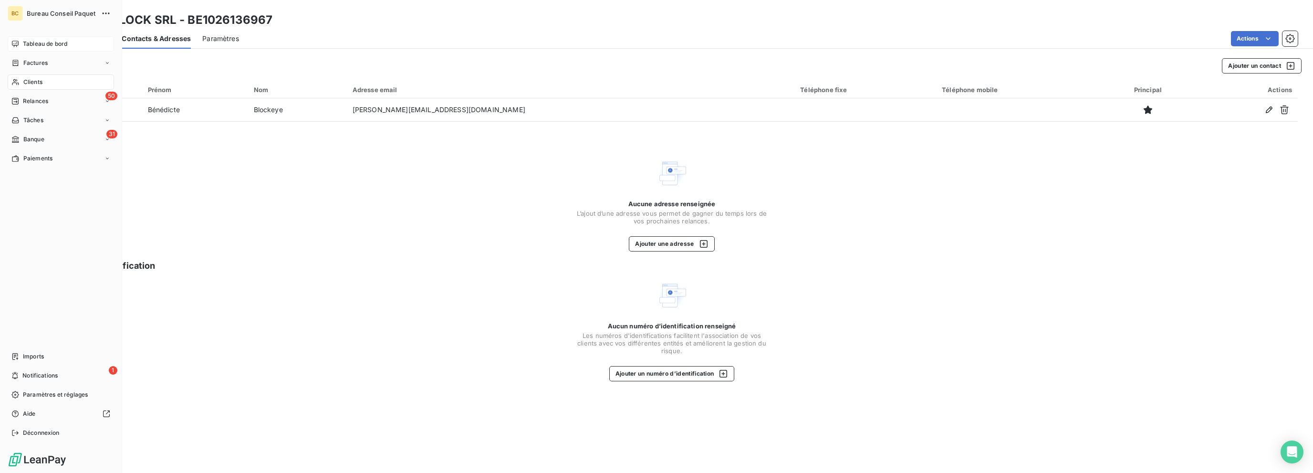
click at [27, 39] on div "Tableau de bord" at bounding box center [61, 43] width 106 height 15
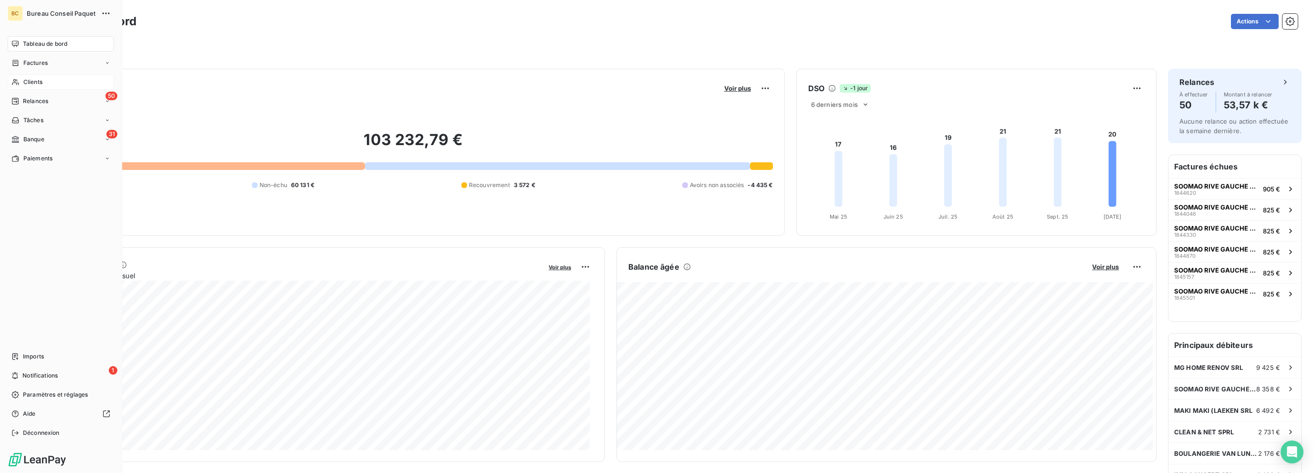
click at [31, 78] on span "Clients" at bounding box center [32, 82] width 19 height 9
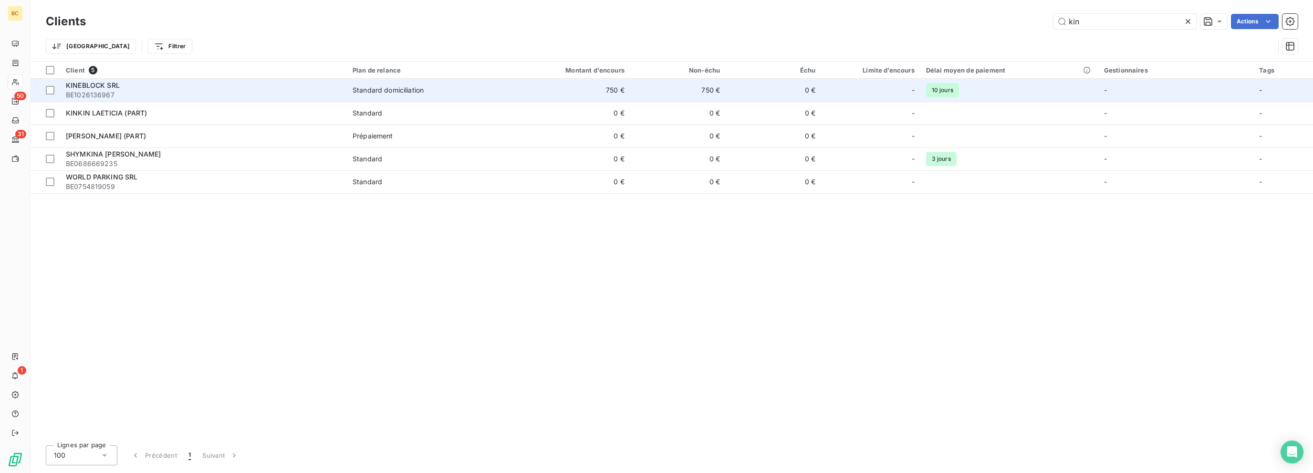
click at [392, 93] on div "Standard domiciliation" at bounding box center [387, 90] width 71 height 10
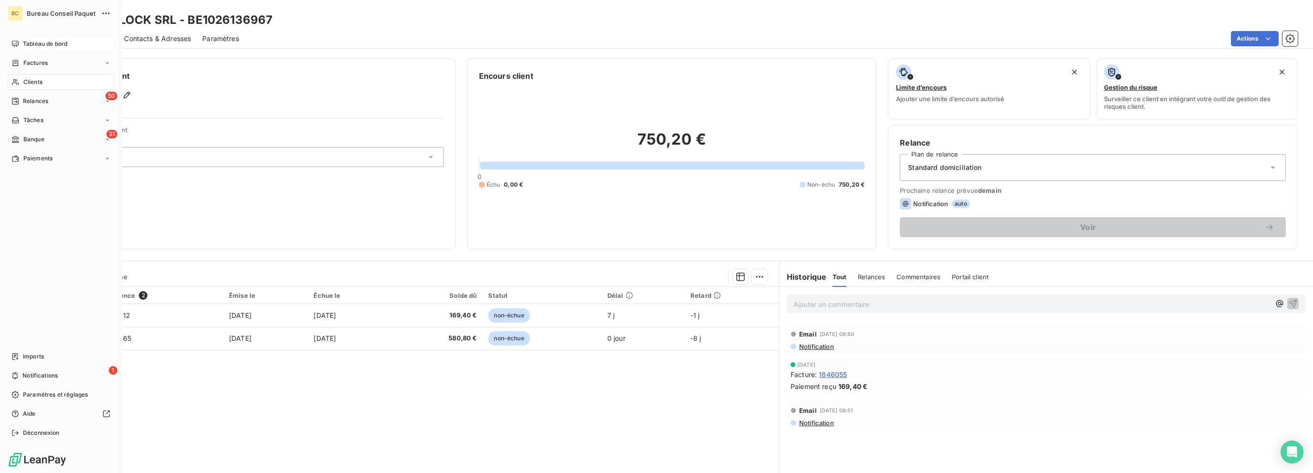
click at [49, 45] on span "Tableau de bord" at bounding box center [45, 44] width 44 height 9
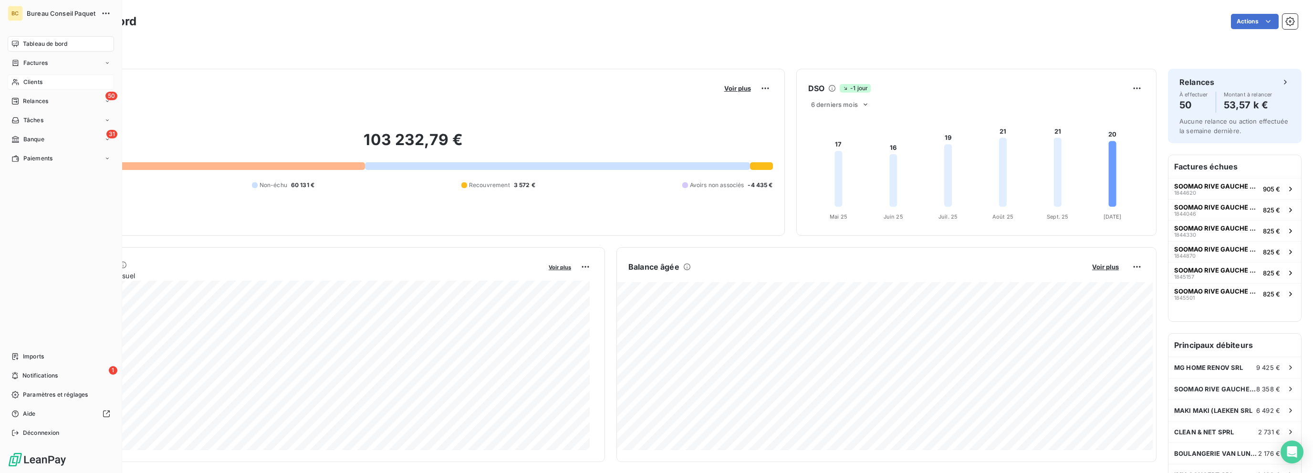
click at [37, 137] on span "Banque" at bounding box center [33, 139] width 21 height 9
